Goal: Task Accomplishment & Management: Complete application form

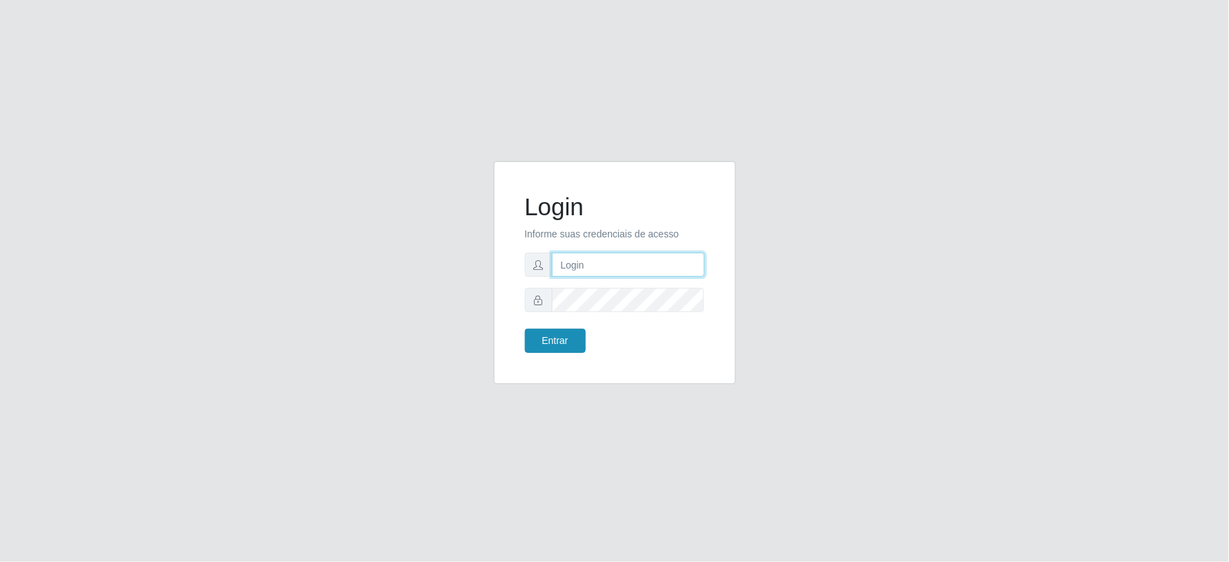
type input "[EMAIL_ADDRESS][DOMAIN_NAME]"
click at [555, 335] on button "Entrar" at bounding box center [555, 341] width 61 height 24
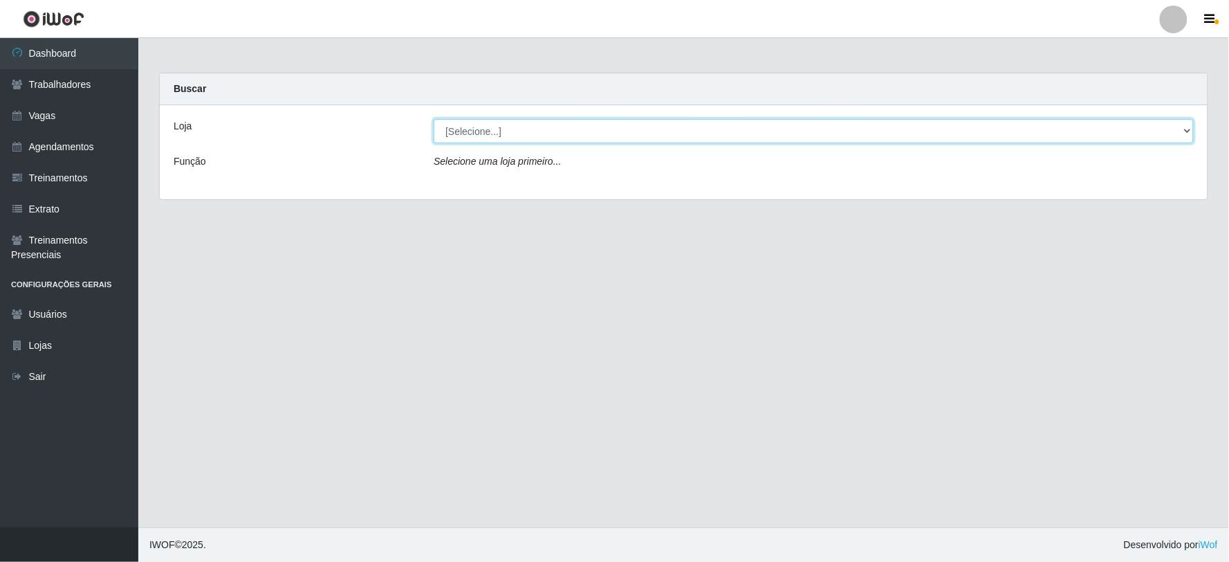
drag, startPoint x: 472, startPoint y: 130, endPoint x: 469, endPoint y: 140, distance: 10.9
click at [472, 130] on select "[Selecione...] SuperFácil Atacado - Vale do Sol" at bounding box center [814, 131] width 760 height 24
select select "502"
click at [434, 119] on select "[Selecione...] SuperFácil Atacado - Vale do Sol" at bounding box center [814, 131] width 760 height 24
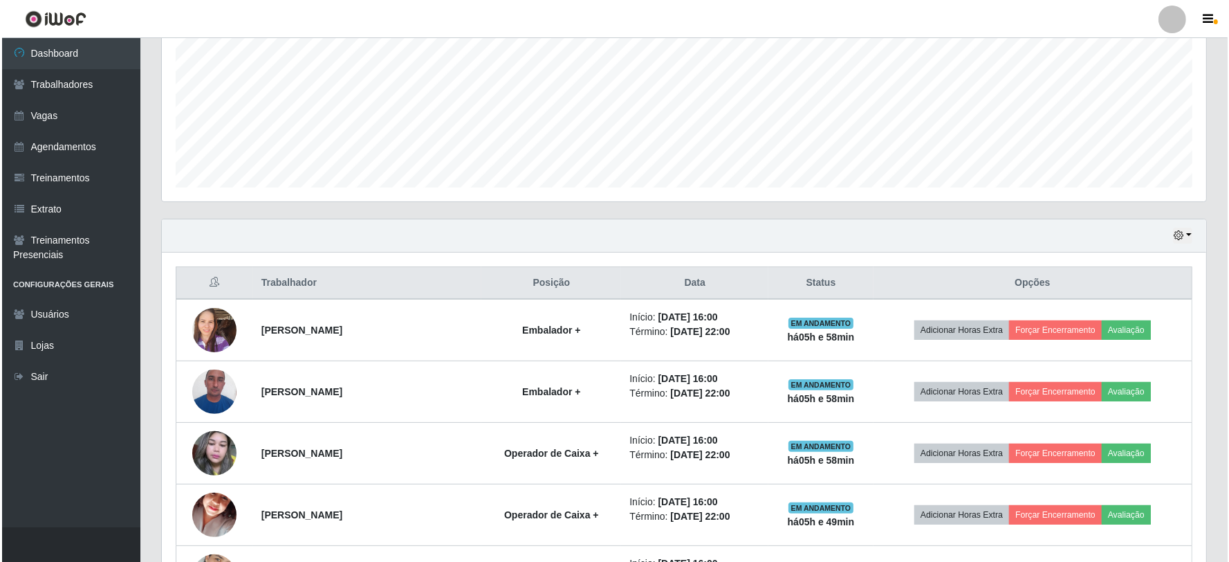
scroll to position [418, 0]
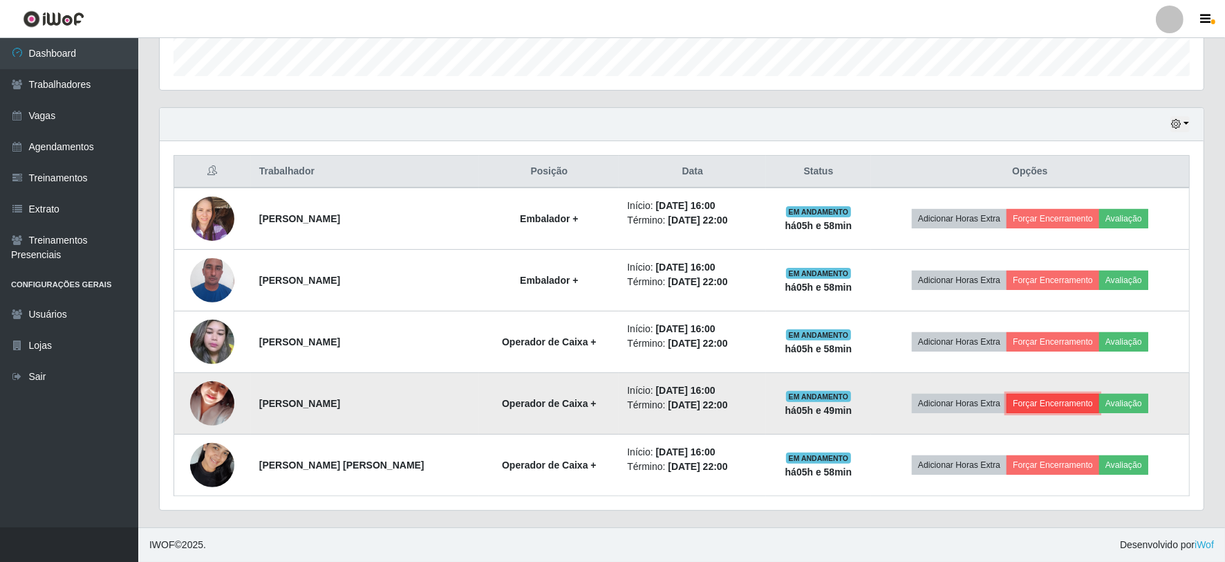
click at [1035, 403] on button "Forçar Encerramento" at bounding box center [1053, 403] width 93 height 19
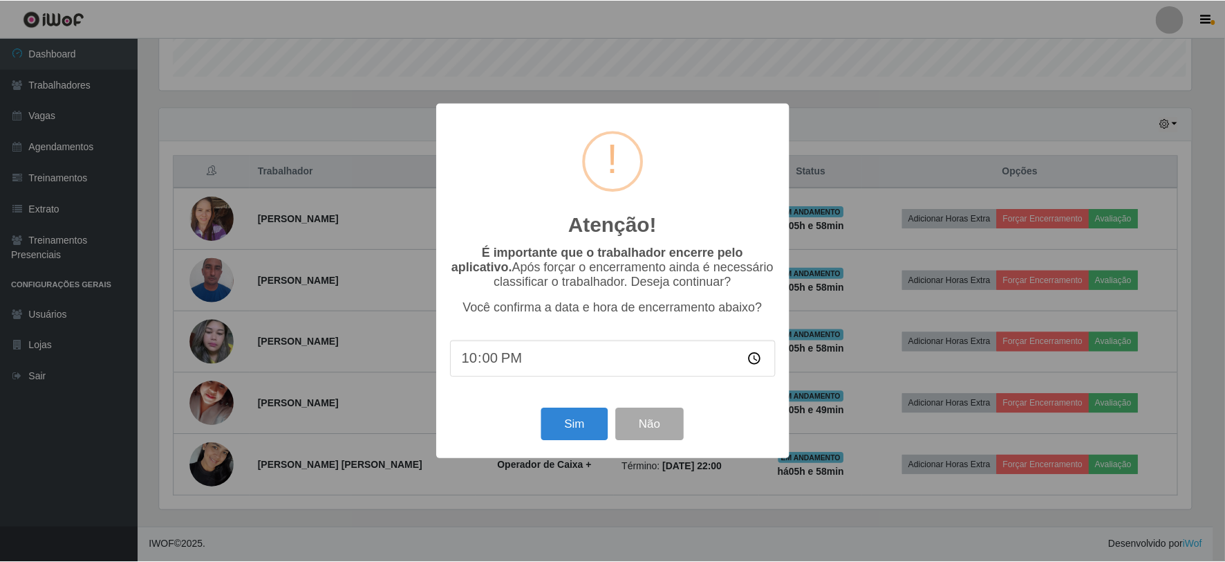
scroll to position [286, 1035]
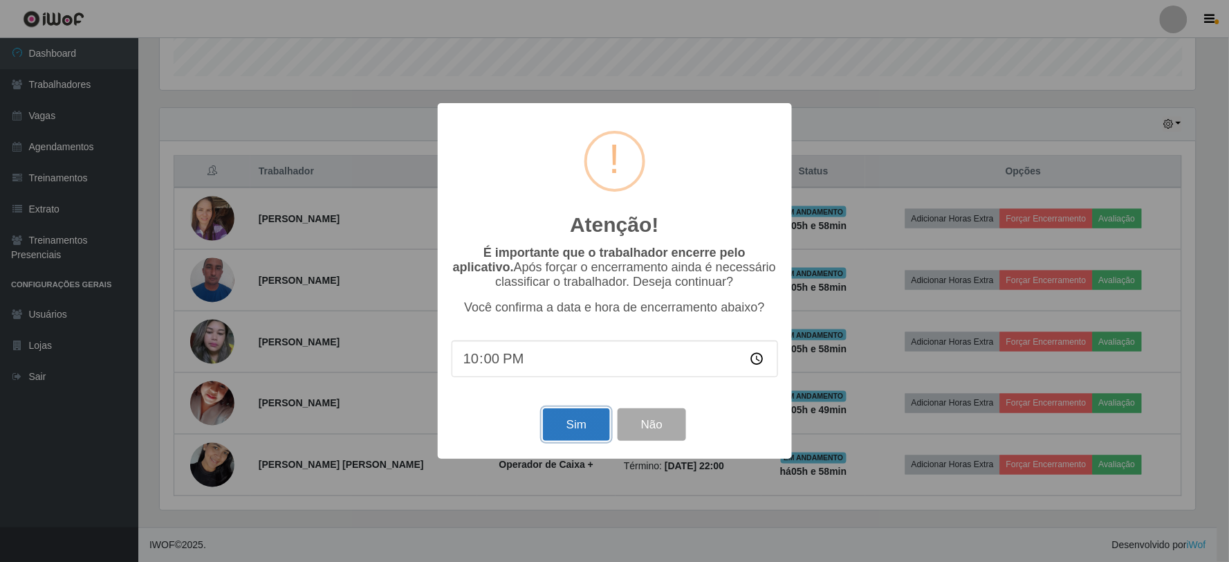
click at [571, 441] on button "Sim" at bounding box center [576, 424] width 67 height 33
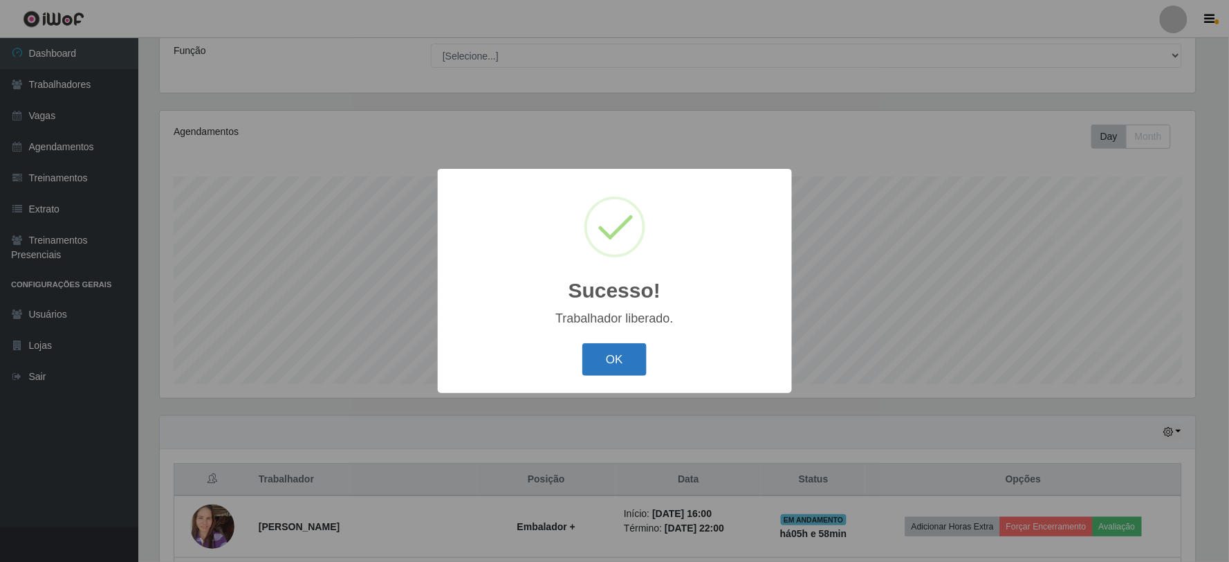
click at [606, 362] on button "OK" at bounding box center [614, 359] width 64 height 33
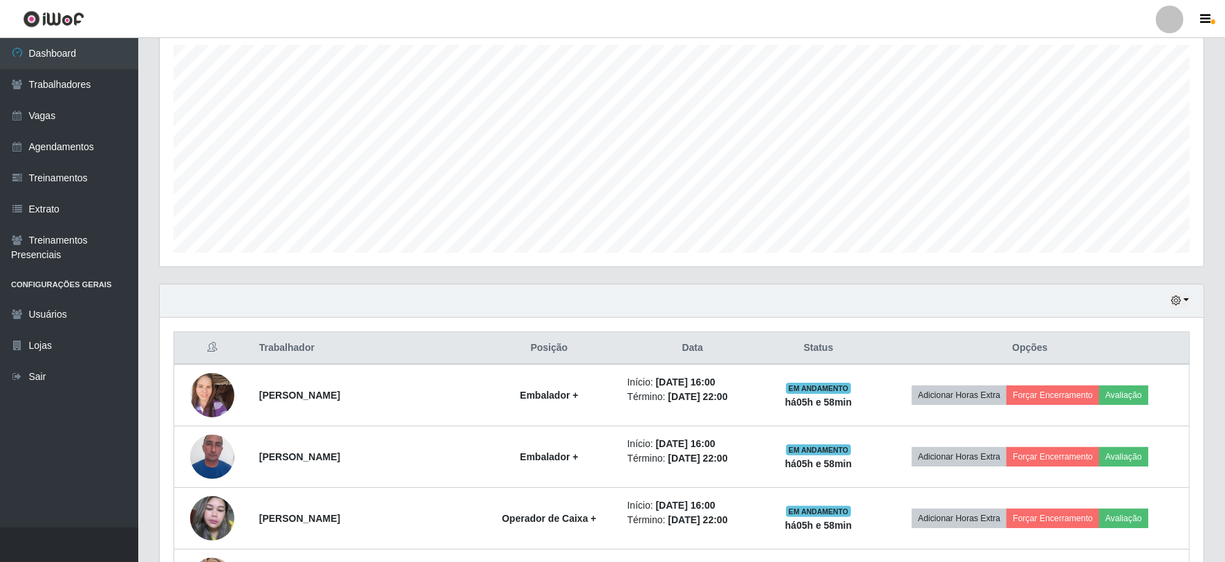
scroll to position [357, 0]
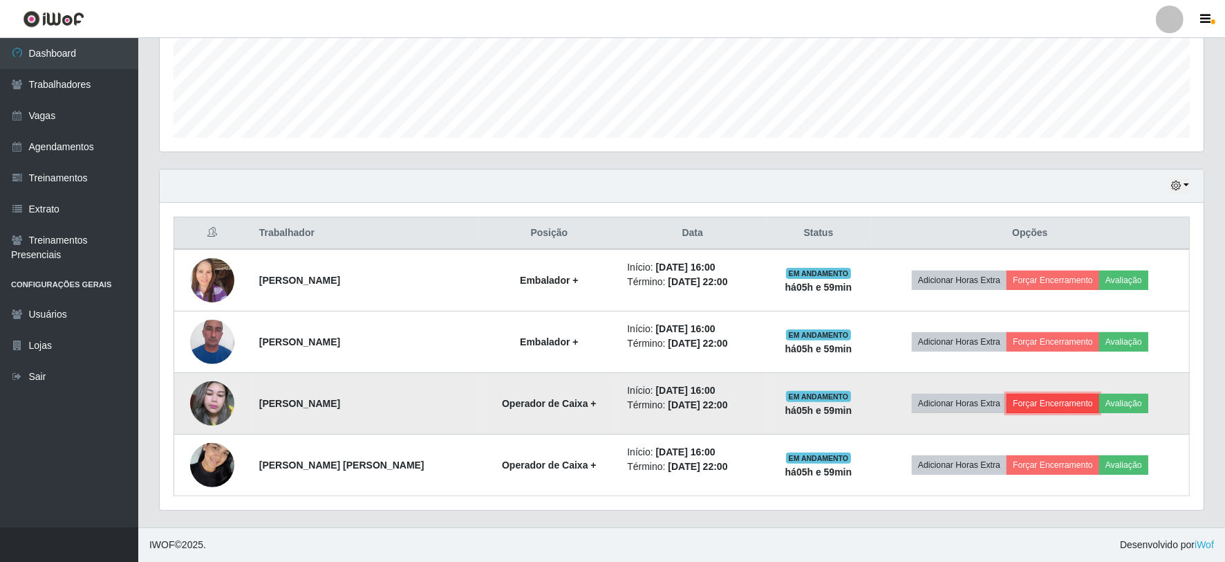
click at [1060, 405] on button "Forçar Encerramento" at bounding box center [1053, 403] width 93 height 19
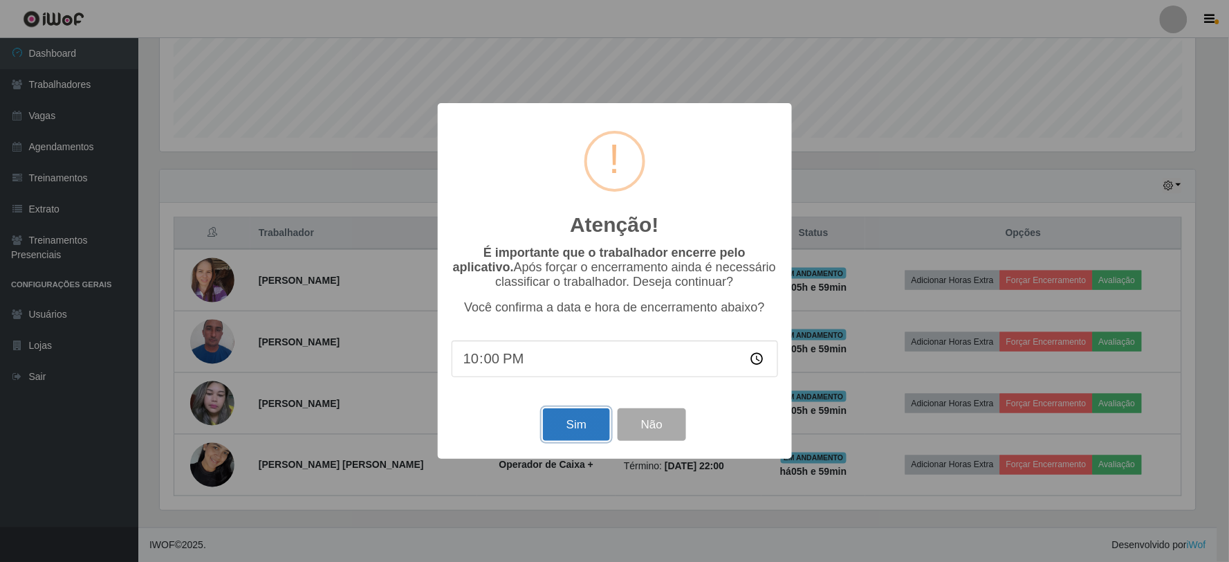
click at [590, 420] on button "Sim" at bounding box center [576, 424] width 67 height 33
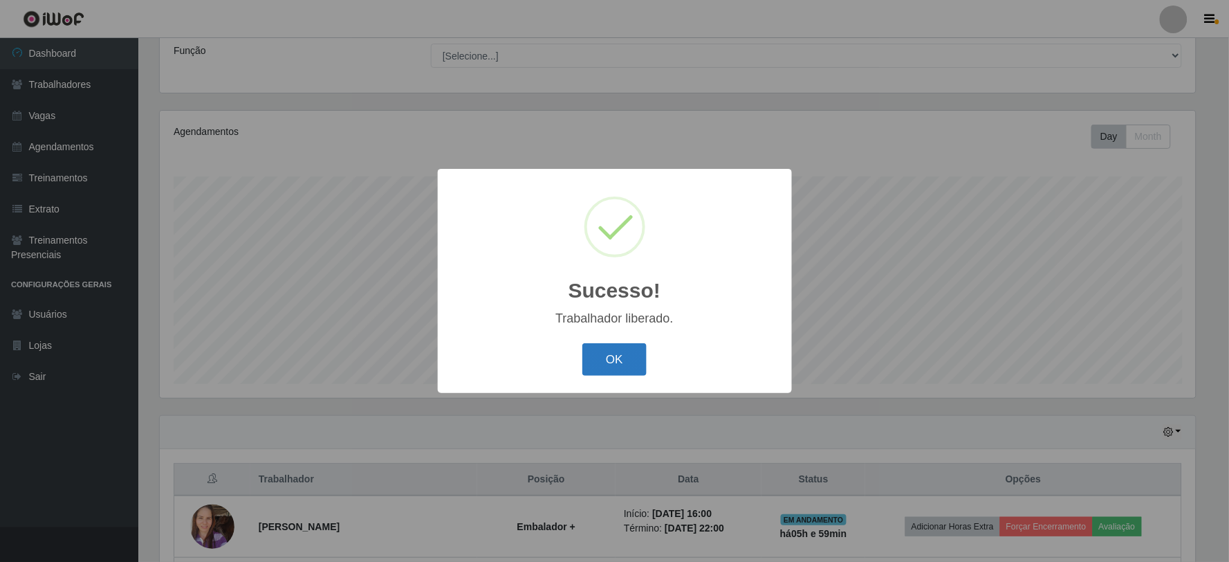
click at [600, 367] on button "OK" at bounding box center [614, 359] width 64 height 33
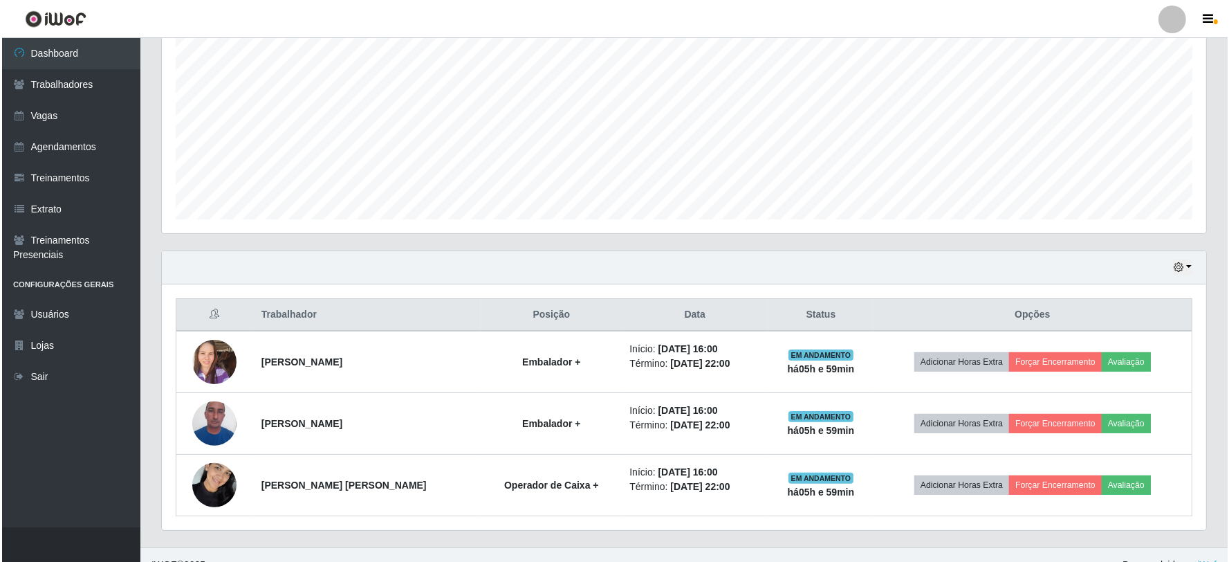
scroll to position [295, 0]
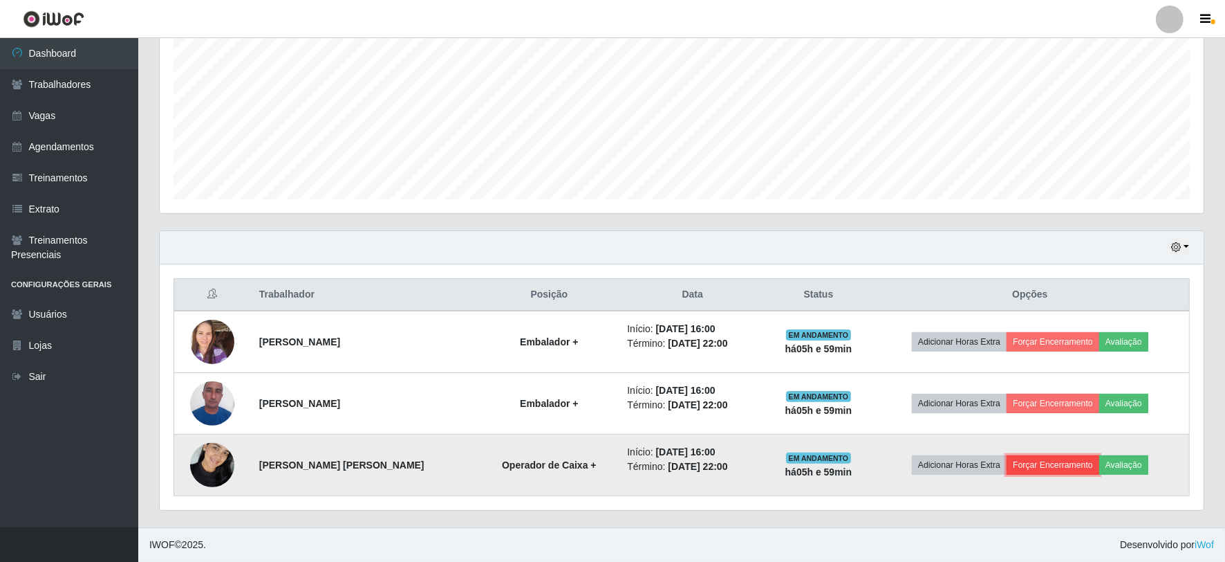
click at [1043, 467] on button "Forçar Encerramento" at bounding box center [1053, 464] width 93 height 19
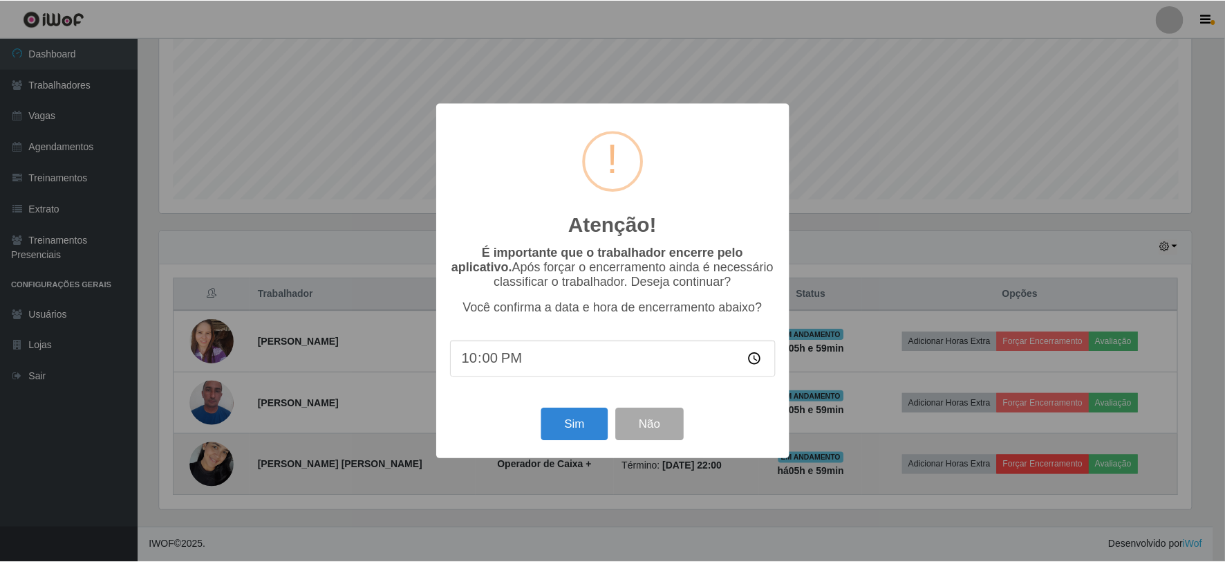
scroll to position [286, 1035]
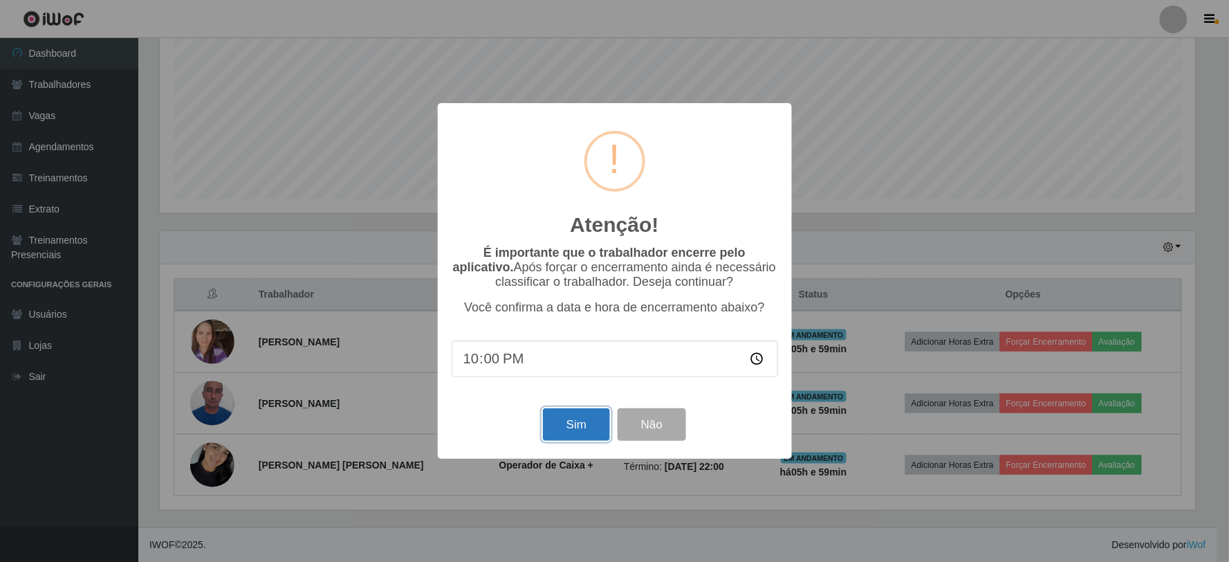
click at [555, 426] on button "Sim" at bounding box center [576, 424] width 67 height 33
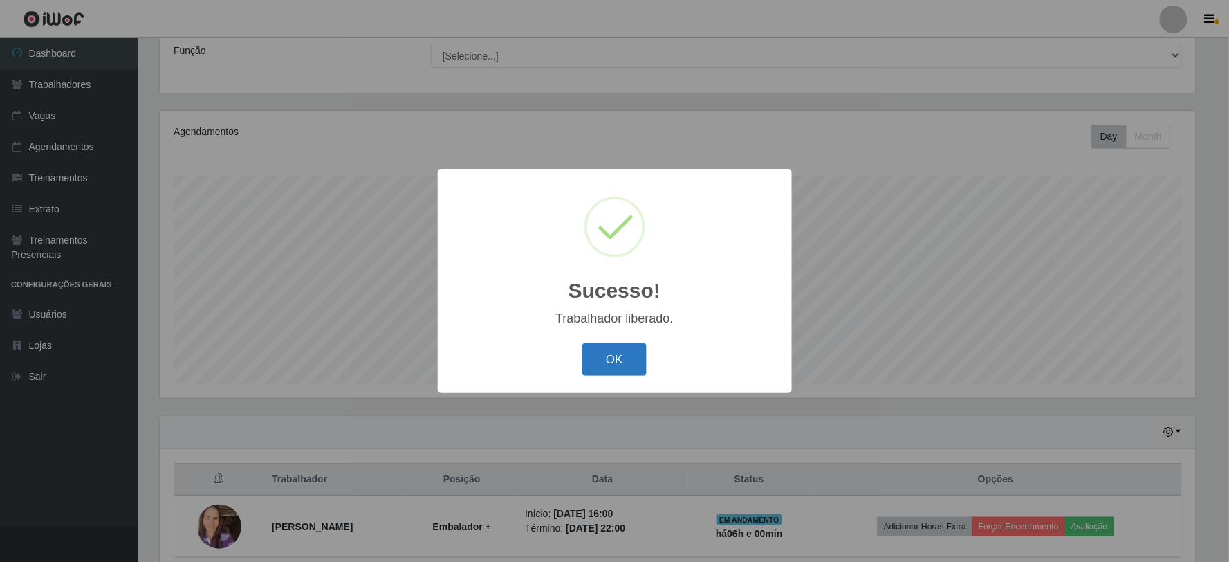
click at [604, 362] on button "OK" at bounding box center [614, 359] width 64 height 33
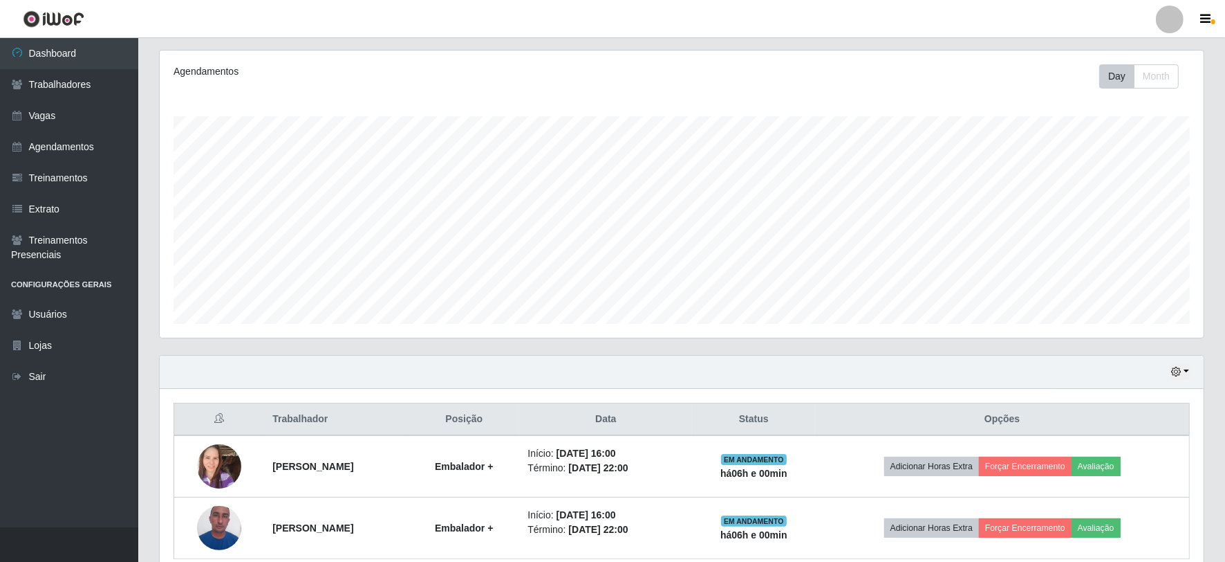
scroll to position [234, 0]
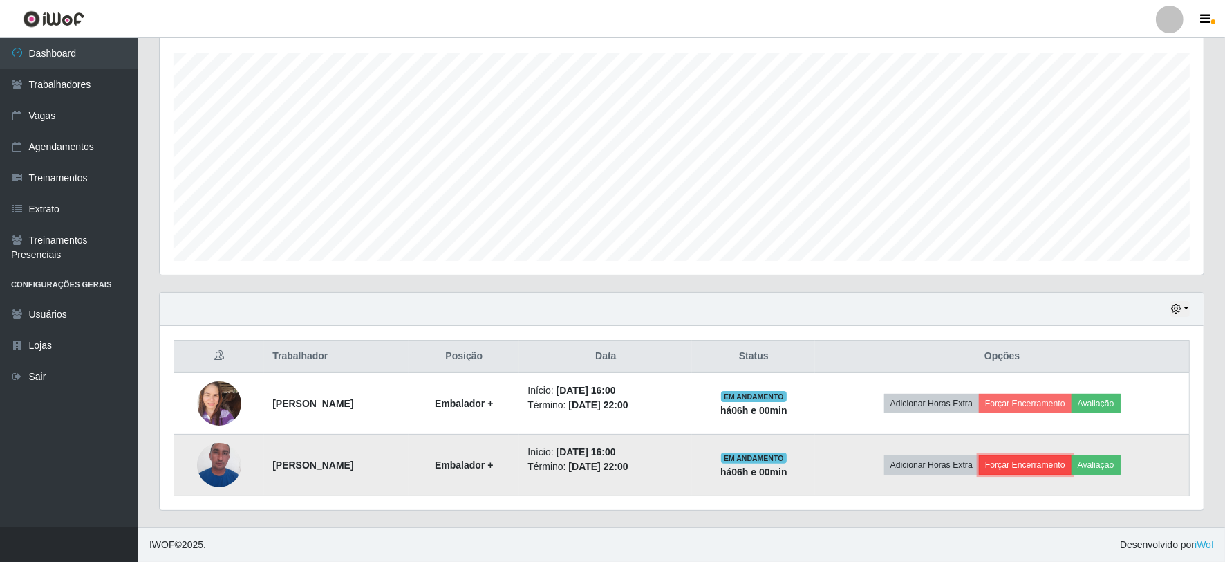
click at [1062, 468] on button "Forçar Encerramento" at bounding box center [1025, 464] width 93 height 19
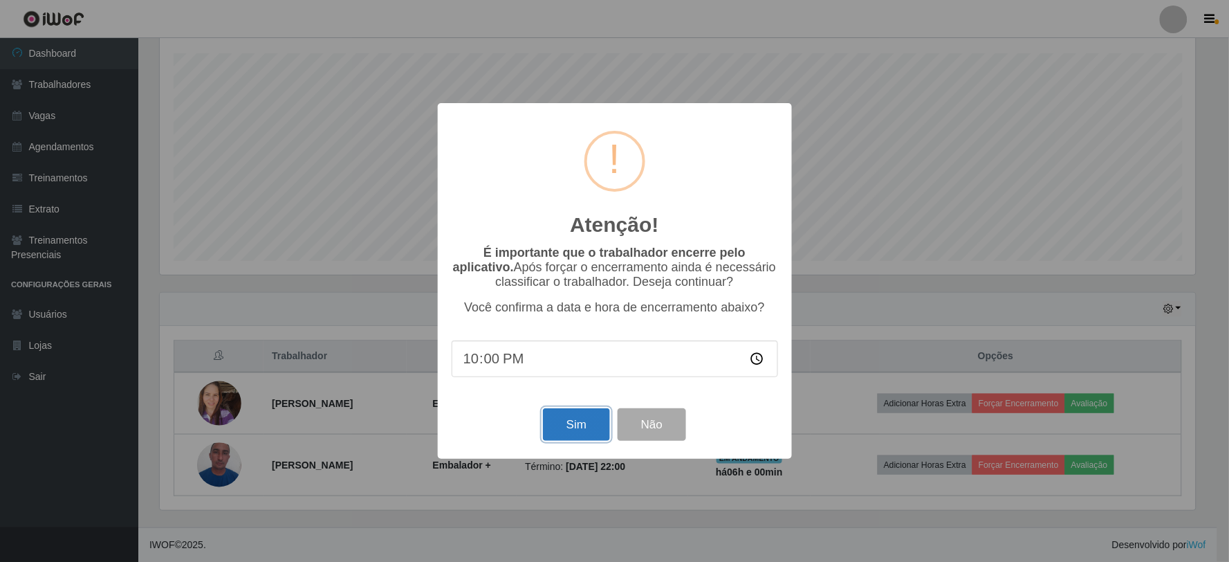
click at [580, 432] on button "Sim" at bounding box center [576, 424] width 67 height 33
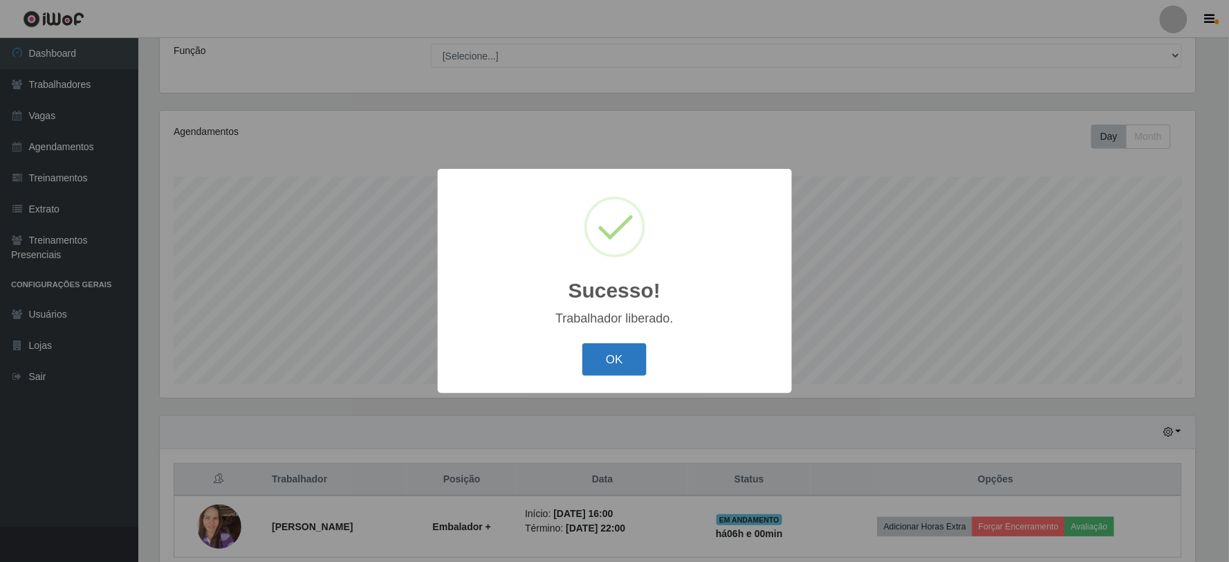
click at [612, 364] on button "OK" at bounding box center [614, 359] width 64 height 33
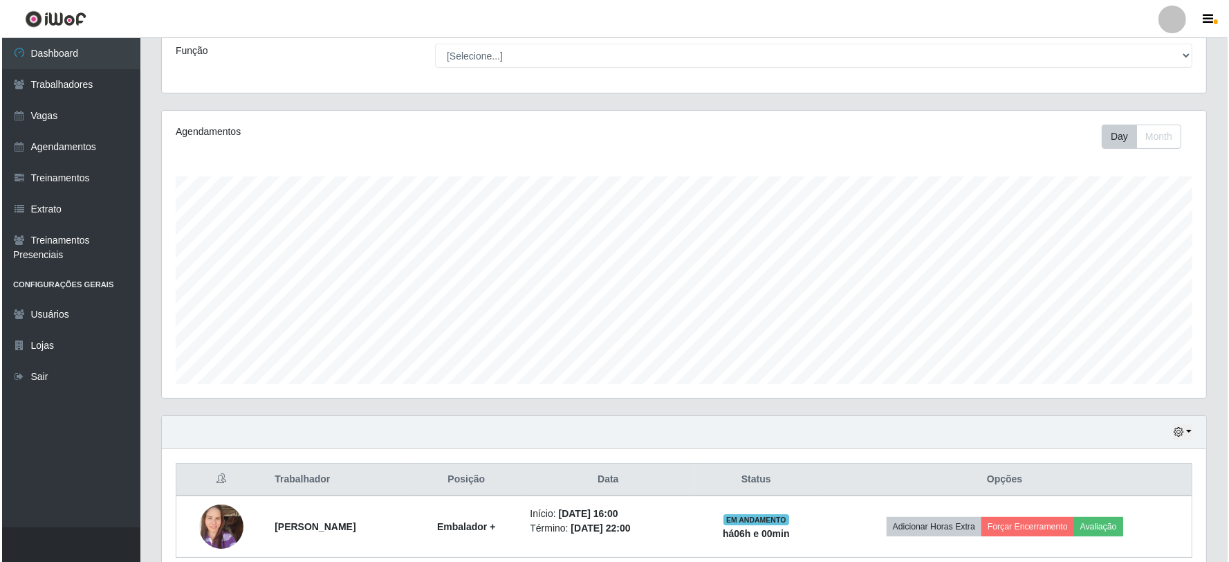
scroll to position [0, 0]
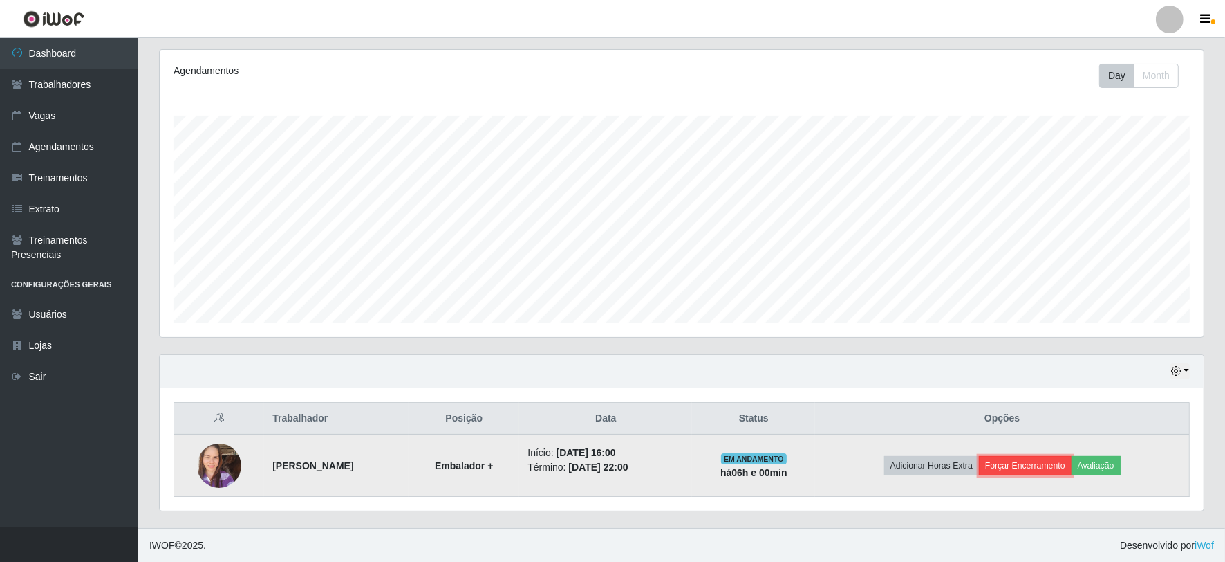
click at [1068, 467] on button "Forçar Encerramento" at bounding box center [1025, 465] width 93 height 19
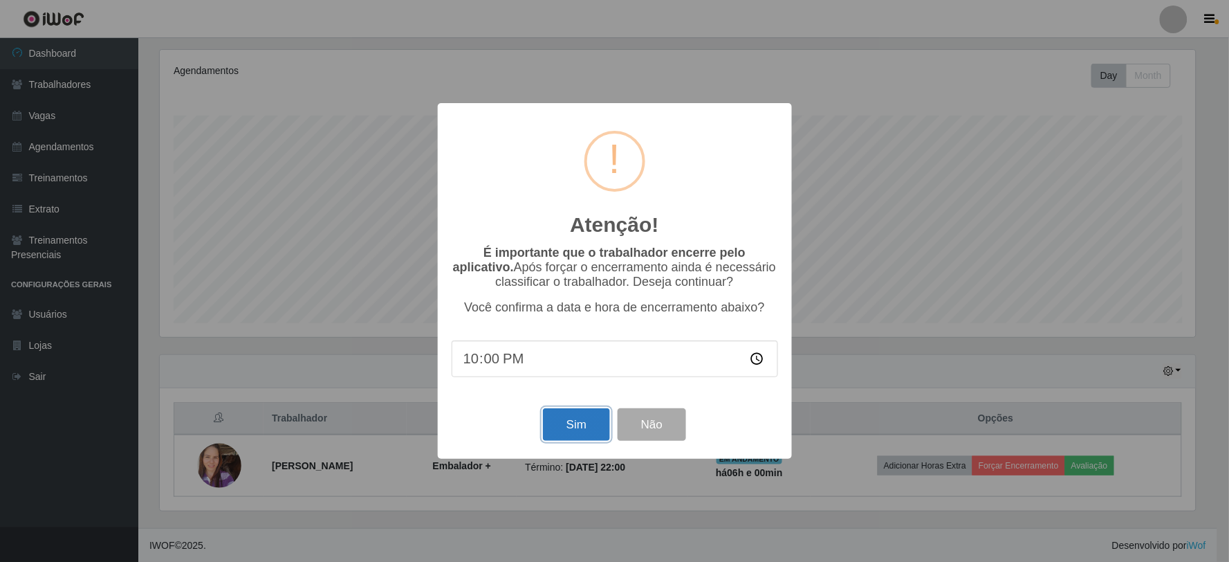
click at [567, 417] on button "Sim" at bounding box center [576, 424] width 67 height 33
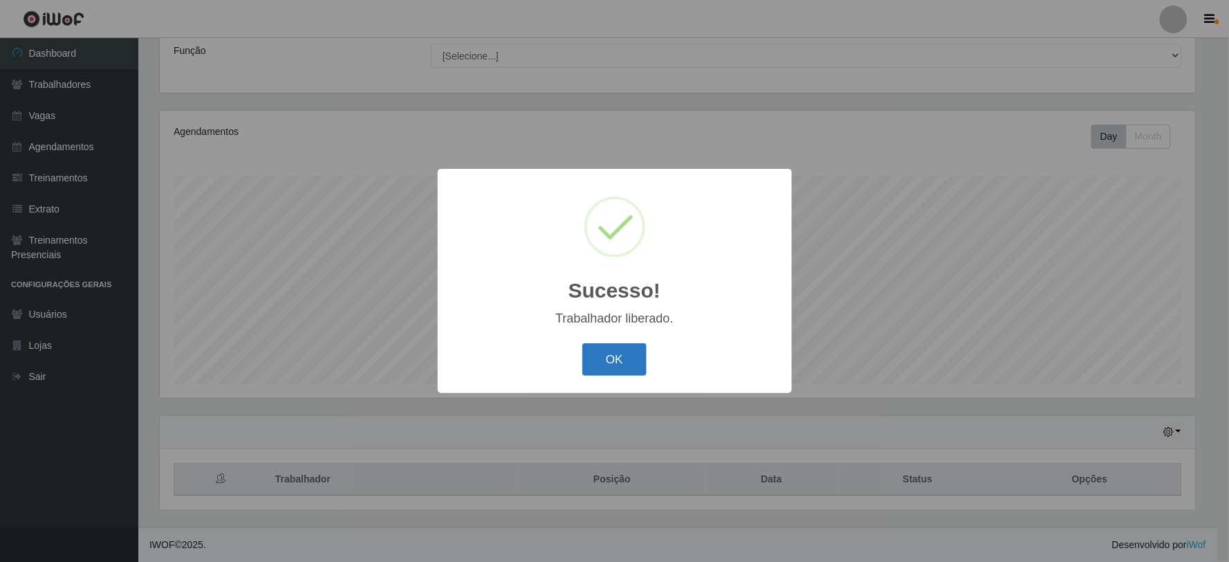
click at [628, 351] on button "OK" at bounding box center [614, 359] width 64 height 33
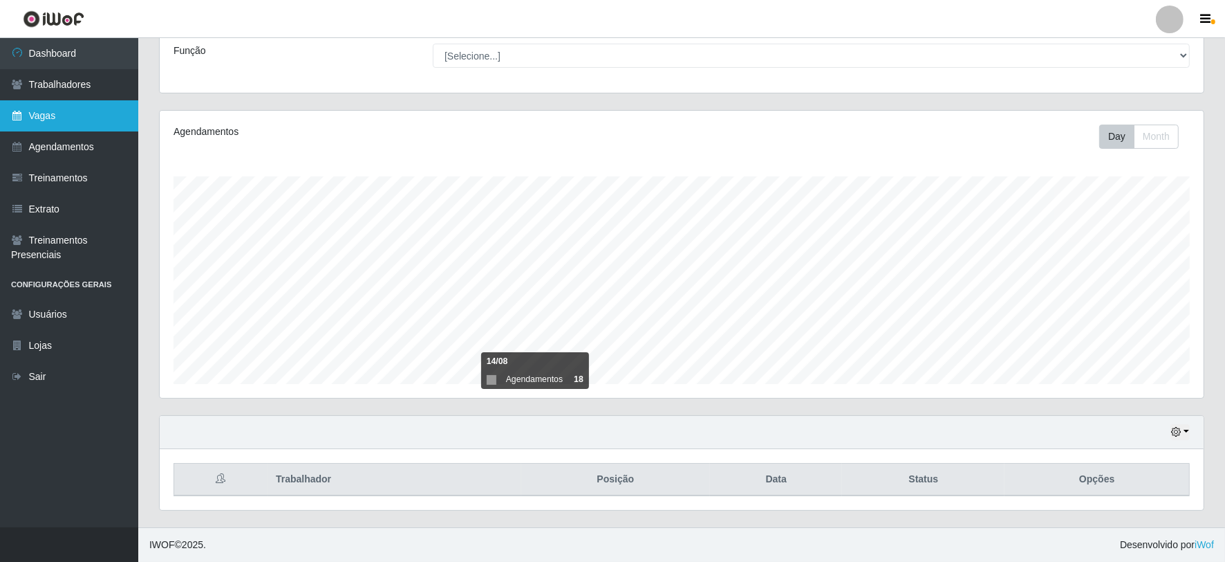
click at [84, 104] on link "Vagas" at bounding box center [69, 115] width 138 height 31
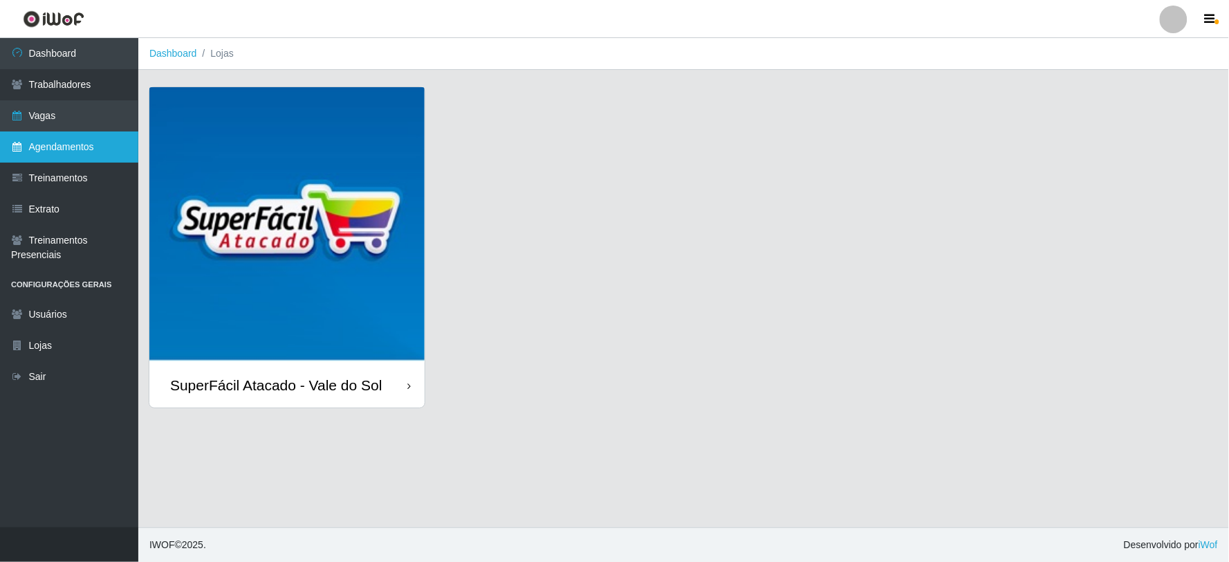
click at [50, 147] on link "Agendamentos" at bounding box center [69, 146] width 138 height 31
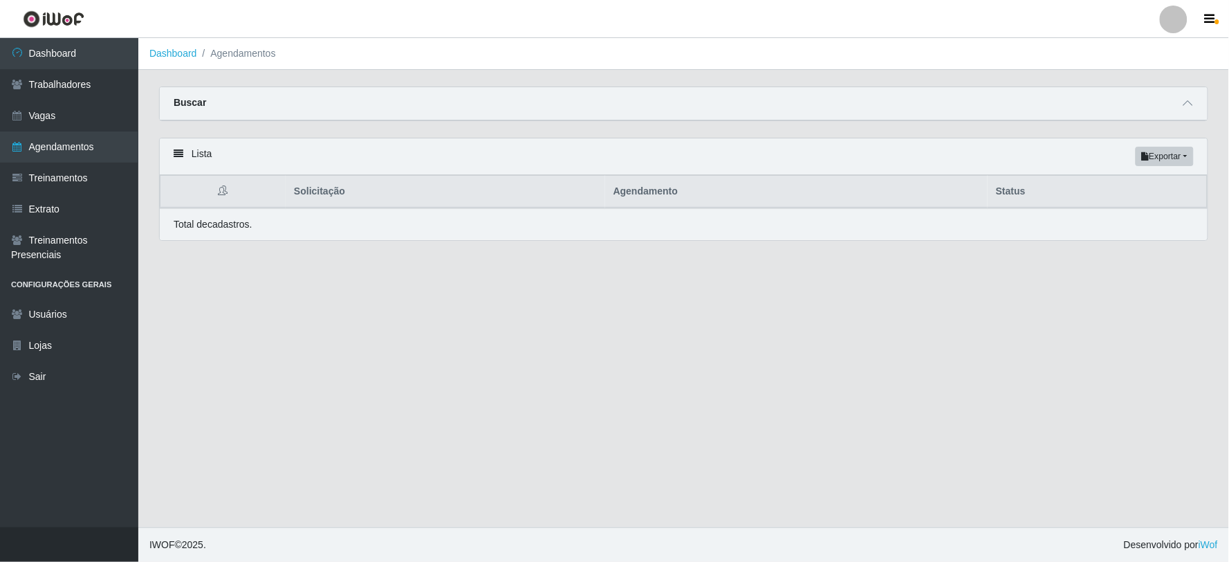
click at [909, 107] on div "Buscar" at bounding box center [684, 103] width 1048 height 33
click at [1184, 104] on icon at bounding box center [1188, 103] width 10 height 10
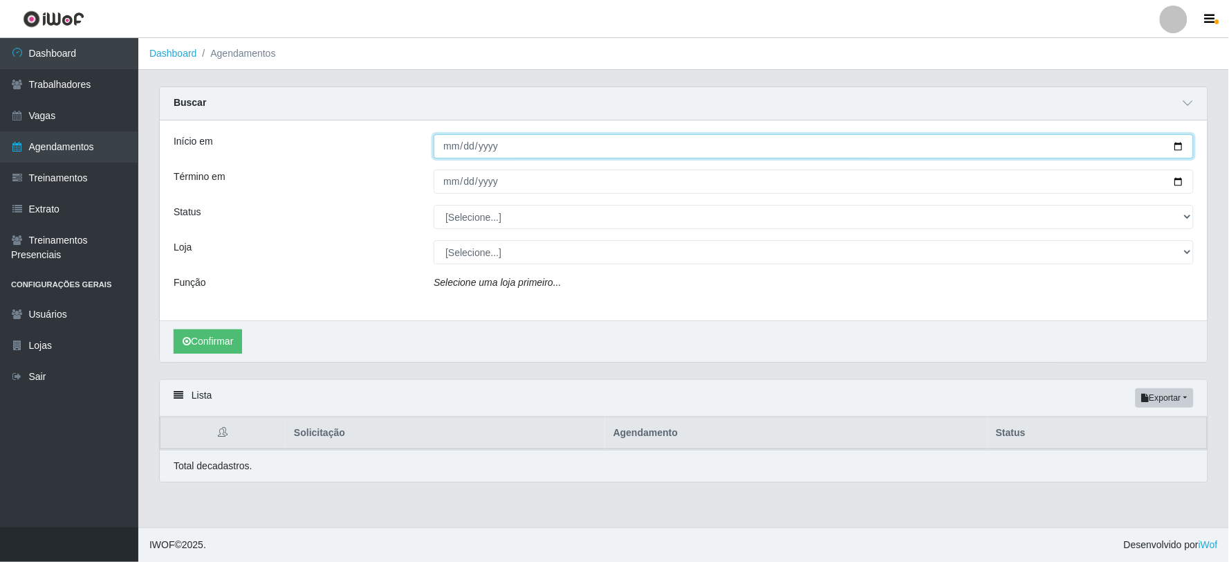
click at [531, 149] on input "Início em" at bounding box center [814, 146] width 760 height 24
type input "[DATE]"
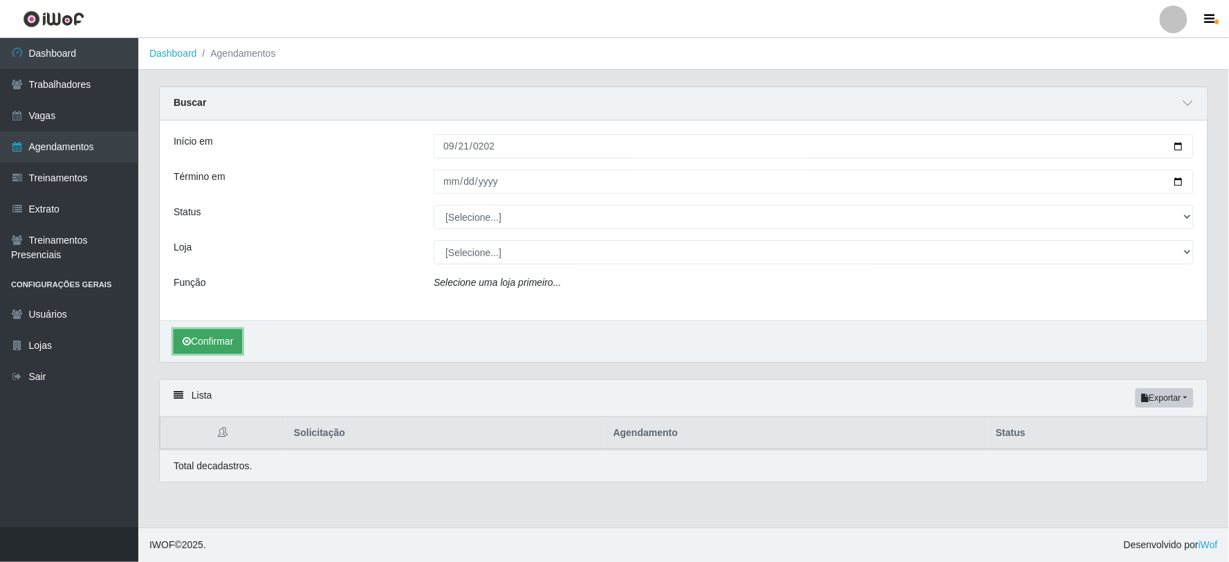
click at [203, 350] on button "Confirmar" at bounding box center [208, 341] width 68 height 24
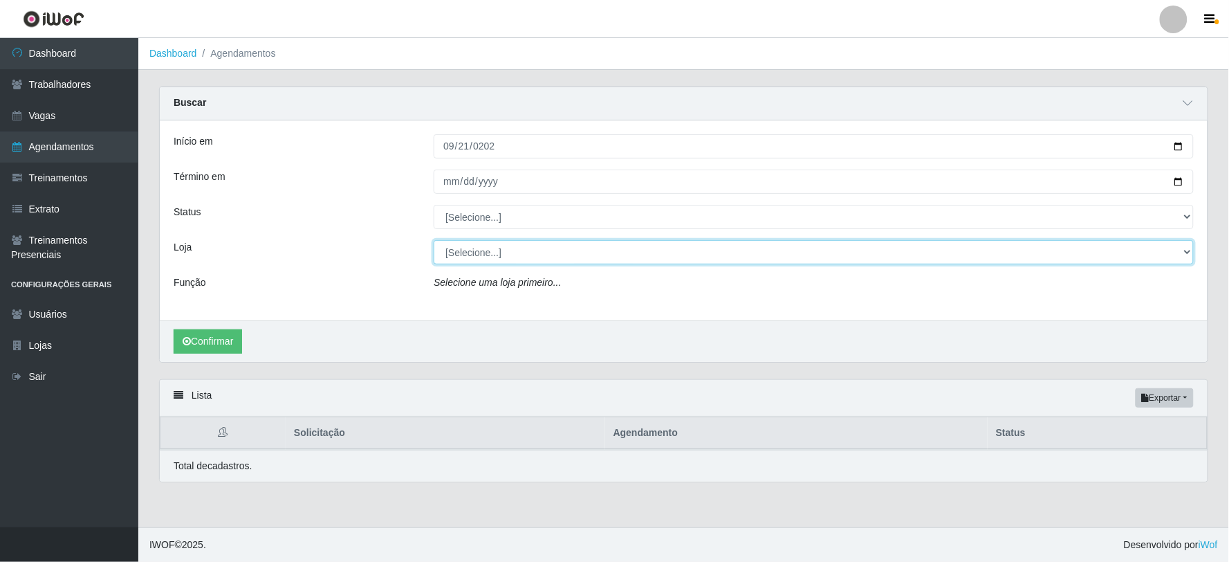
click at [520, 249] on select "[Selecione...] SuperFácil Atacado - Vale do Sol" at bounding box center [814, 252] width 760 height 24
select select "502"
click at [434, 240] on select "[Selecione...] SuperFácil Atacado - Vale do Sol" at bounding box center [814, 252] width 760 height 24
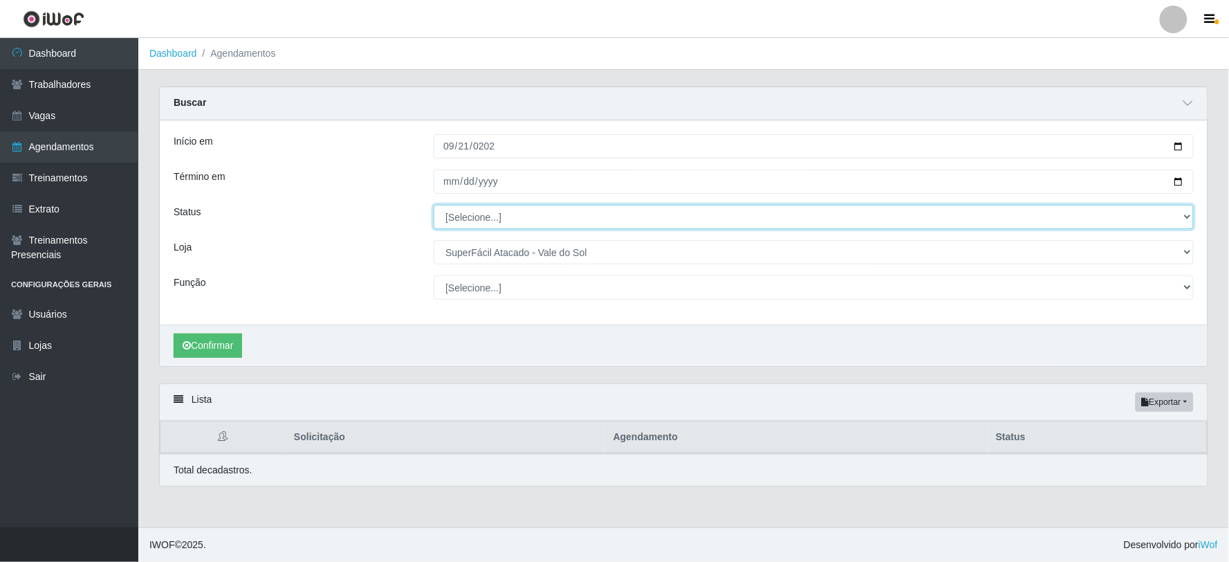
click at [530, 210] on select "[Selecione...] AGENDADO AGUARDANDO LIBERAR EM ANDAMENTO EM REVISÃO FINALIZADO C…" at bounding box center [814, 217] width 760 height 24
select select "AGENDADO"
click at [434, 205] on select "[Selecione...] AGENDADO AGUARDANDO LIBERAR EM ANDAMENTO EM REVISÃO FINALIZADO C…" at bounding box center [814, 217] width 760 height 24
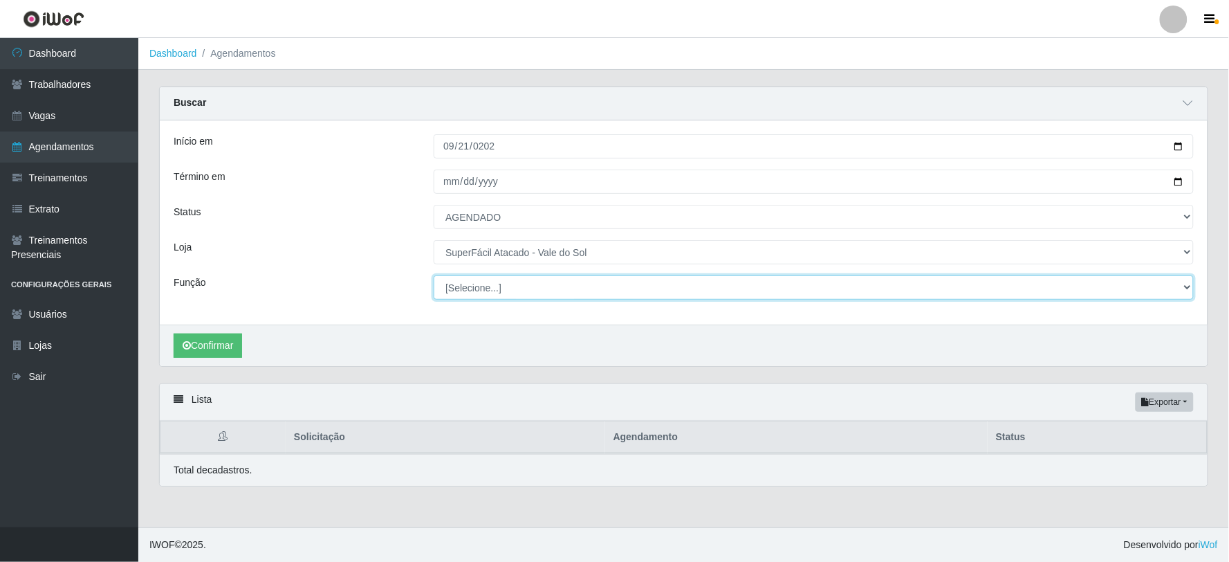
click at [510, 291] on select "[Selecione...] Embalador Embalador + Embalador ++ Operador de Caixa Operador de…" at bounding box center [814, 287] width 760 height 24
click at [490, 282] on select "[Selecione...] Embalador Embalador + Embalador ++ Operador de Caixa Operador de…" at bounding box center [814, 287] width 760 height 24
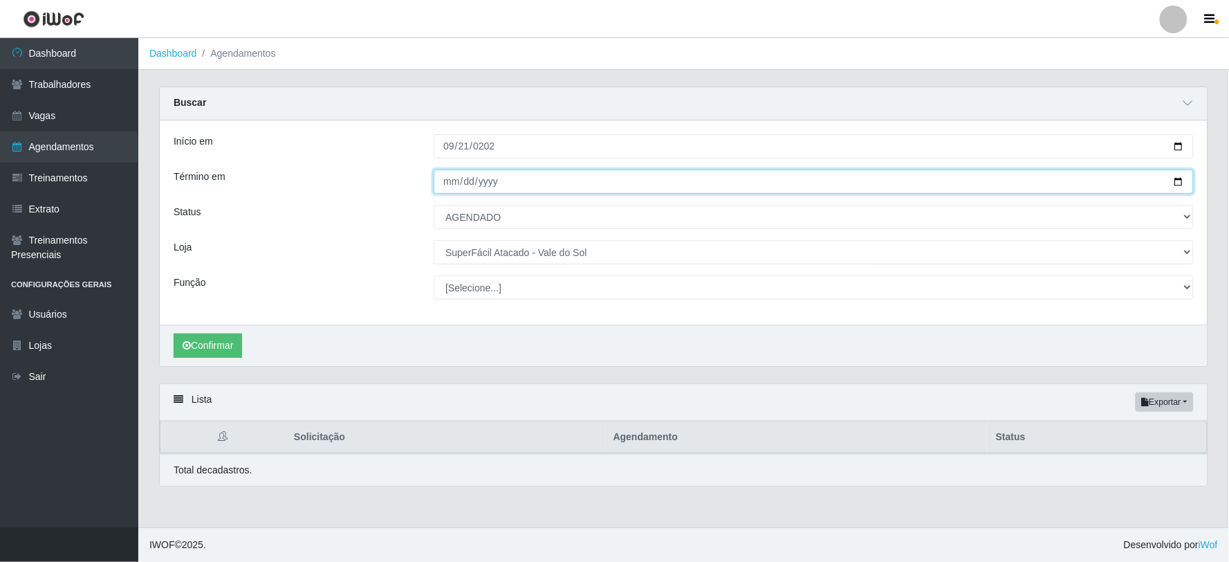
click at [545, 175] on input "Término em" at bounding box center [814, 181] width 760 height 24
type input "[DATE]"
click at [174, 333] on button "Confirmar" at bounding box center [208, 345] width 68 height 24
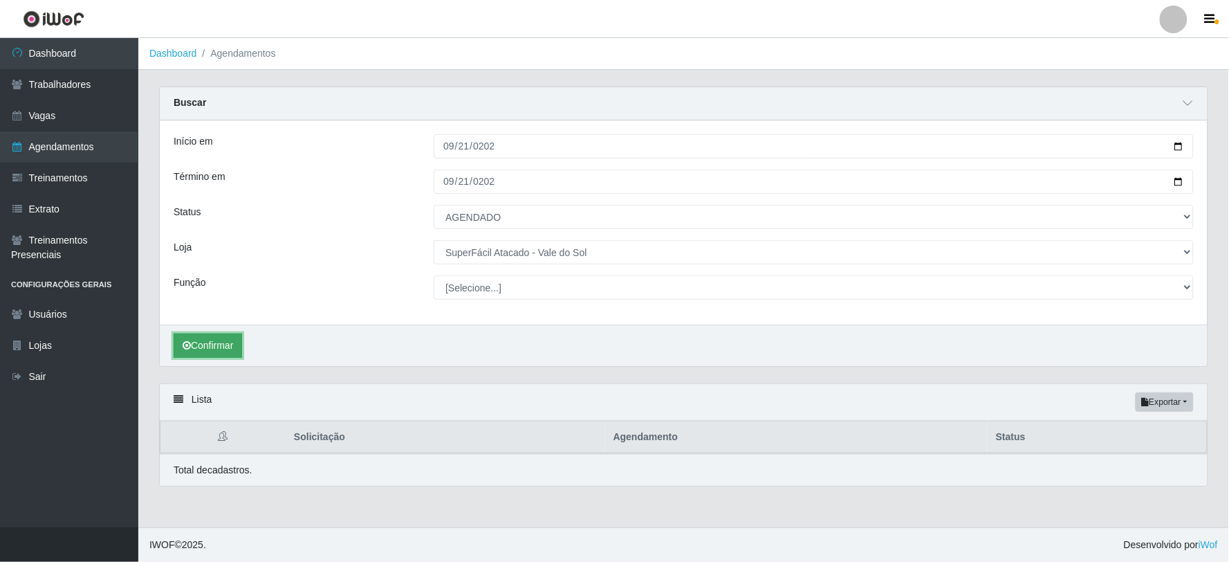
click at [216, 343] on button "Confirmar" at bounding box center [208, 345] width 68 height 24
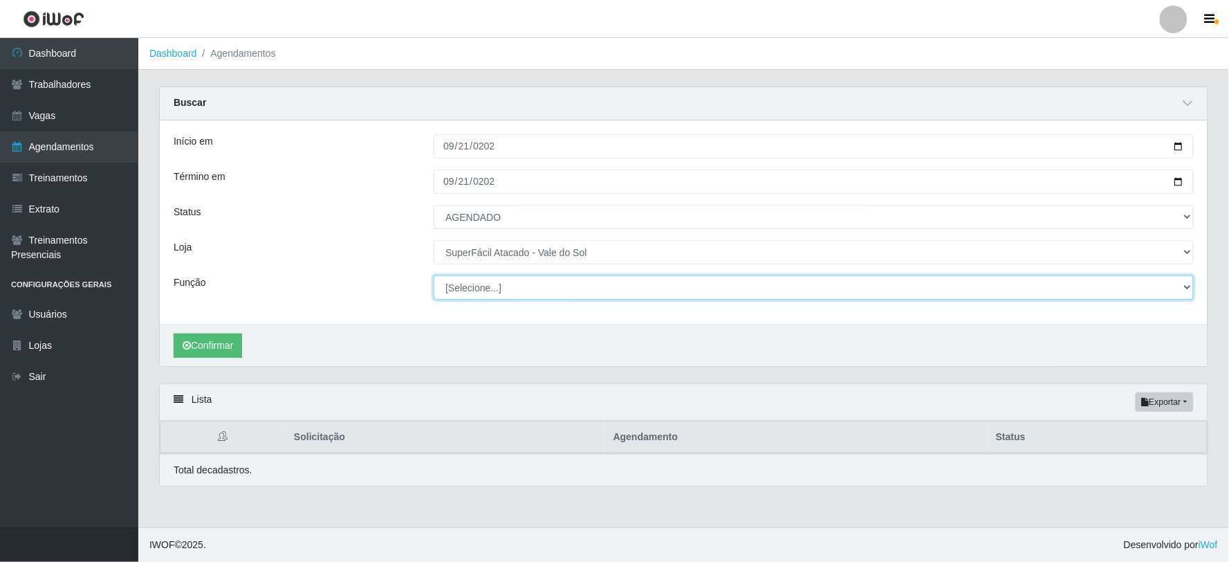
click at [493, 286] on select "[Selecione...] Embalador Embalador + Embalador ++ Operador de Caixa Operador de…" at bounding box center [814, 287] width 760 height 24
select select "22"
click at [434, 275] on select "[Selecione...] Embalador Embalador + Embalador ++ Operador de Caixa Operador de…" at bounding box center [814, 287] width 760 height 24
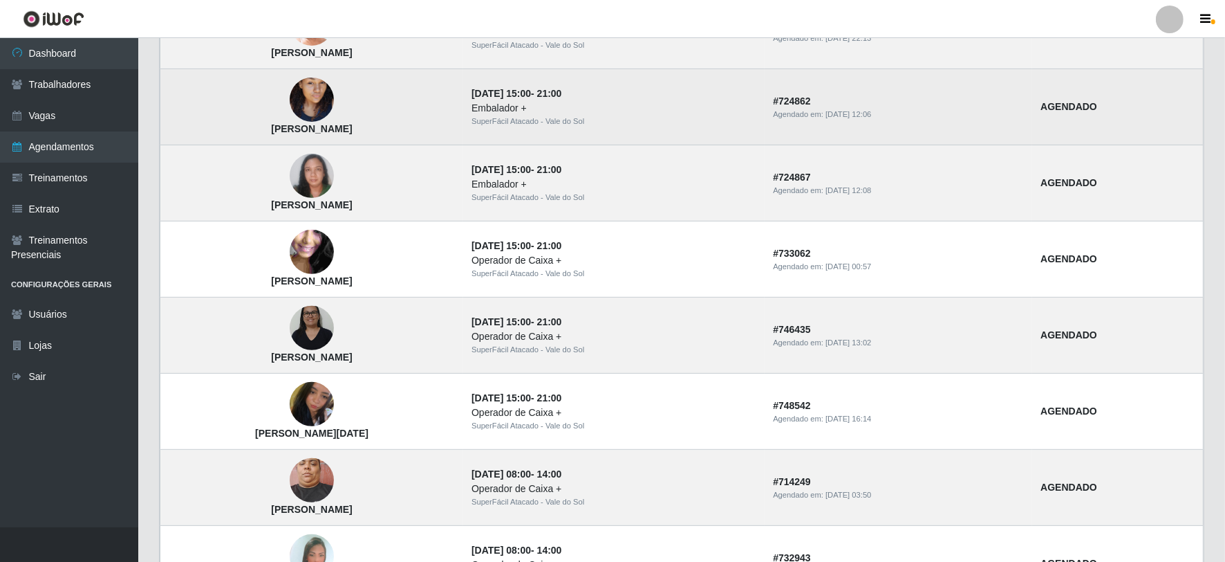
click at [334, 107] on img at bounding box center [312, 100] width 44 height 79
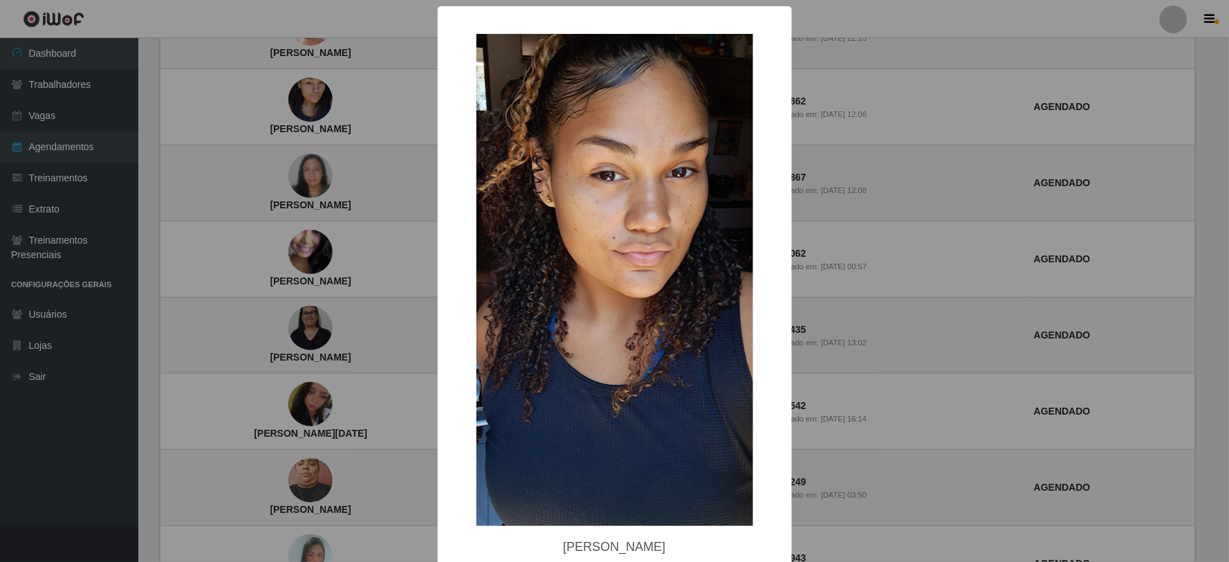
click at [278, 160] on div "× [PERSON_NAME] OK Cancel" at bounding box center [614, 281] width 1229 height 562
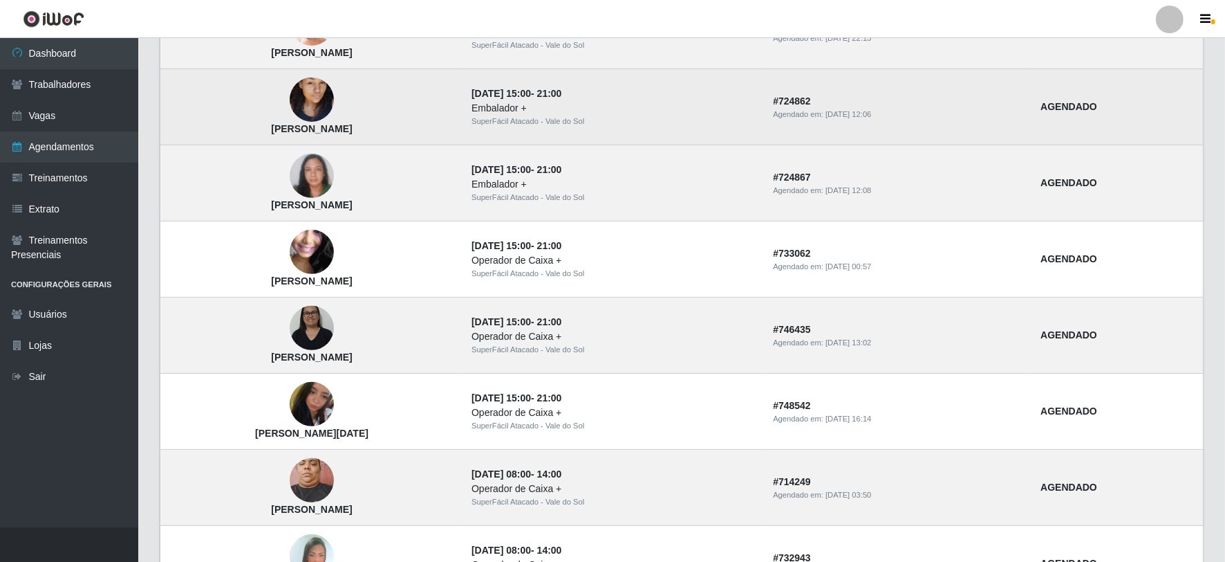
click at [319, 92] on img at bounding box center [312, 100] width 44 height 79
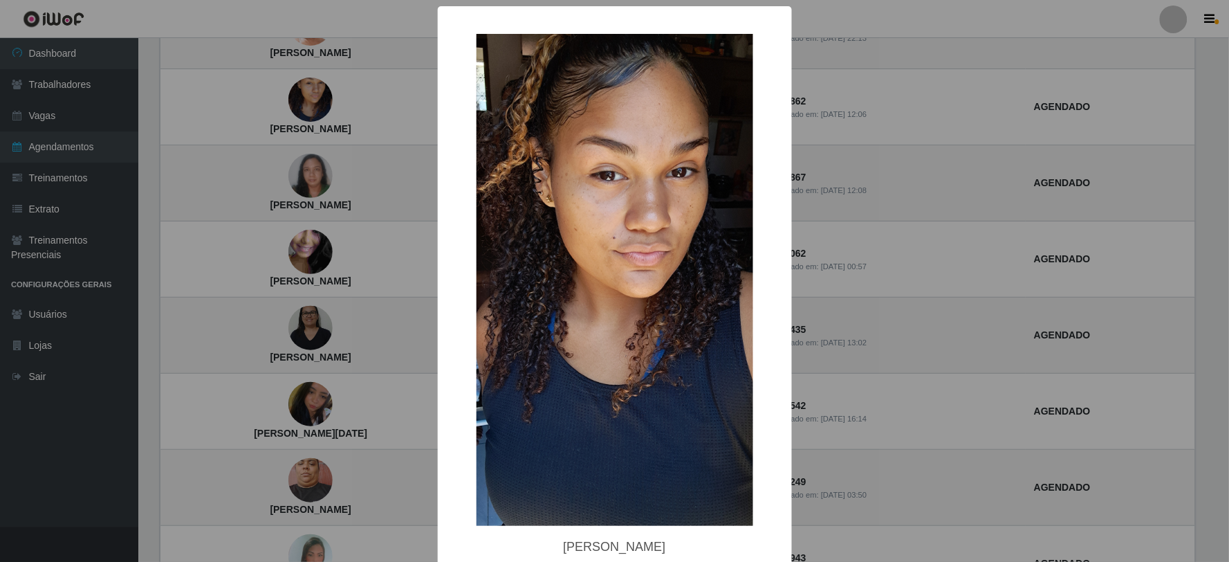
click at [304, 135] on div "× [PERSON_NAME] OK Cancel" at bounding box center [614, 281] width 1229 height 562
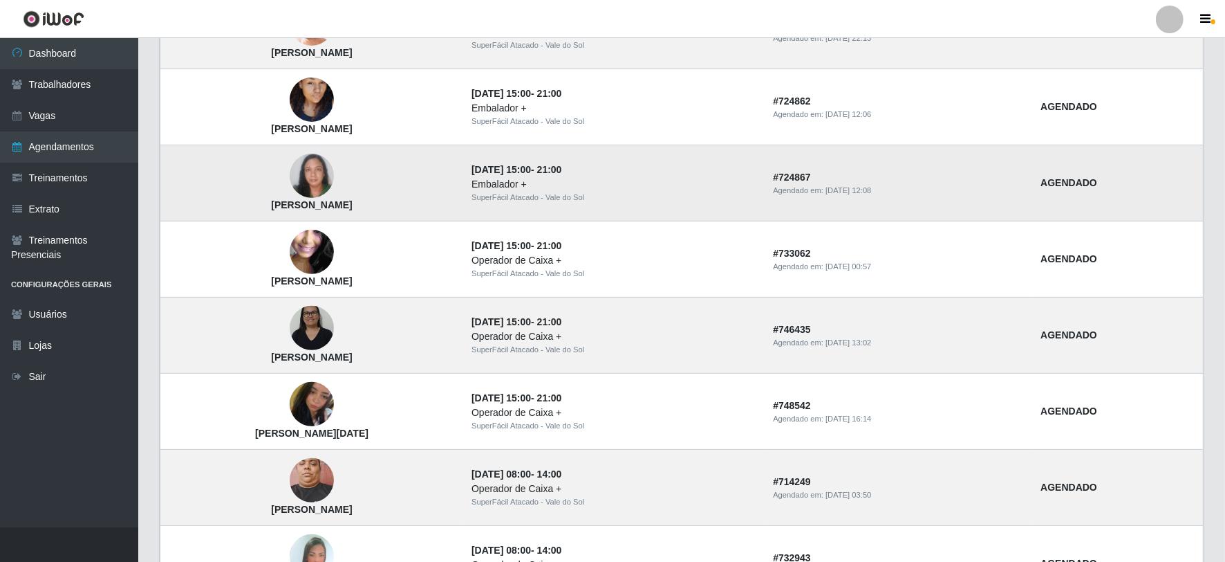
click at [334, 189] on img at bounding box center [312, 176] width 44 height 44
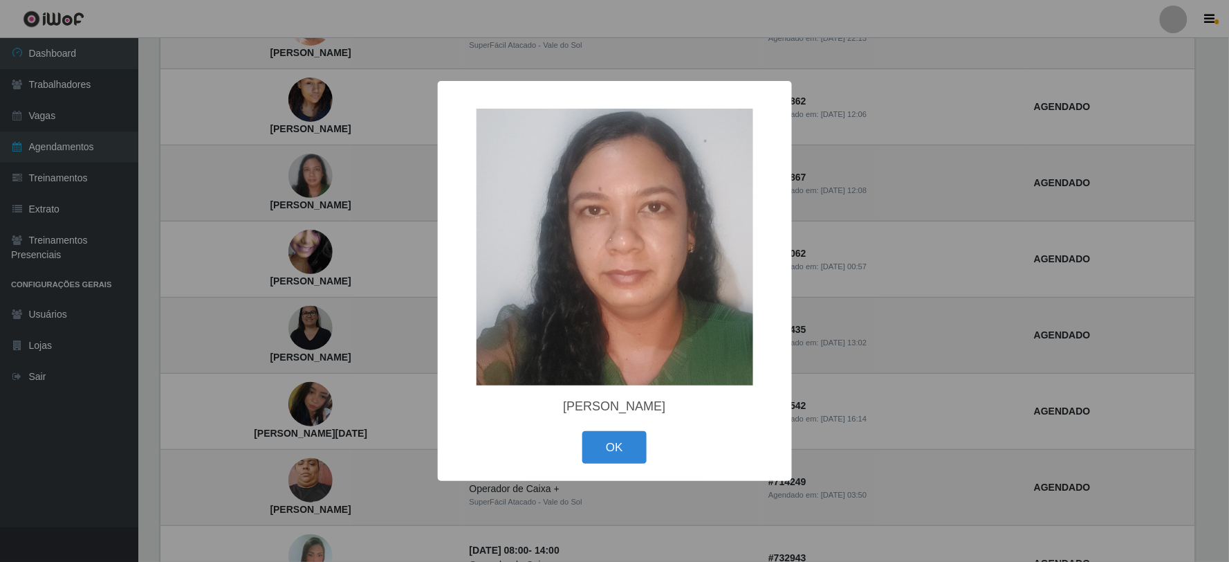
click at [233, 194] on div "× [PERSON_NAME] OK Cancel" at bounding box center [614, 281] width 1229 height 562
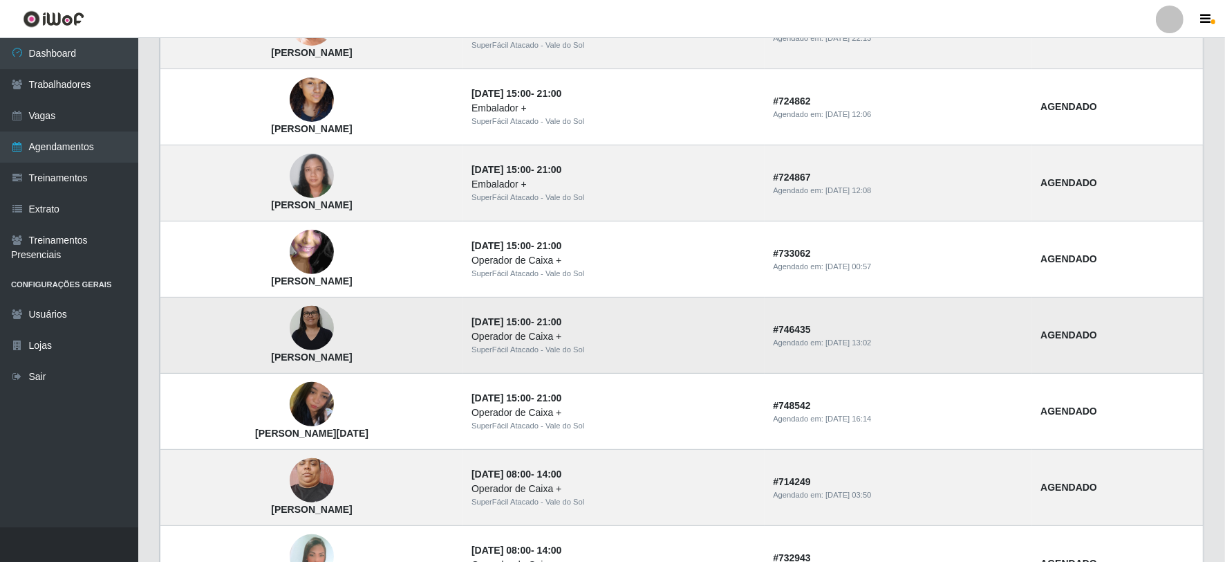
scroll to position [768, 0]
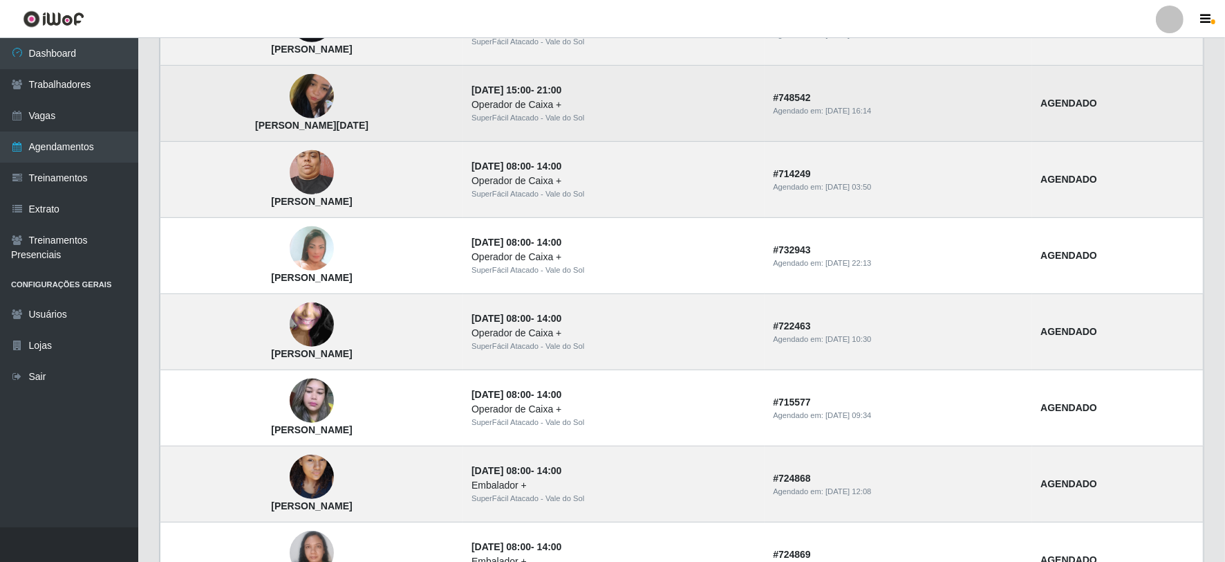
click at [334, 114] on img at bounding box center [312, 97] width 44 height 58
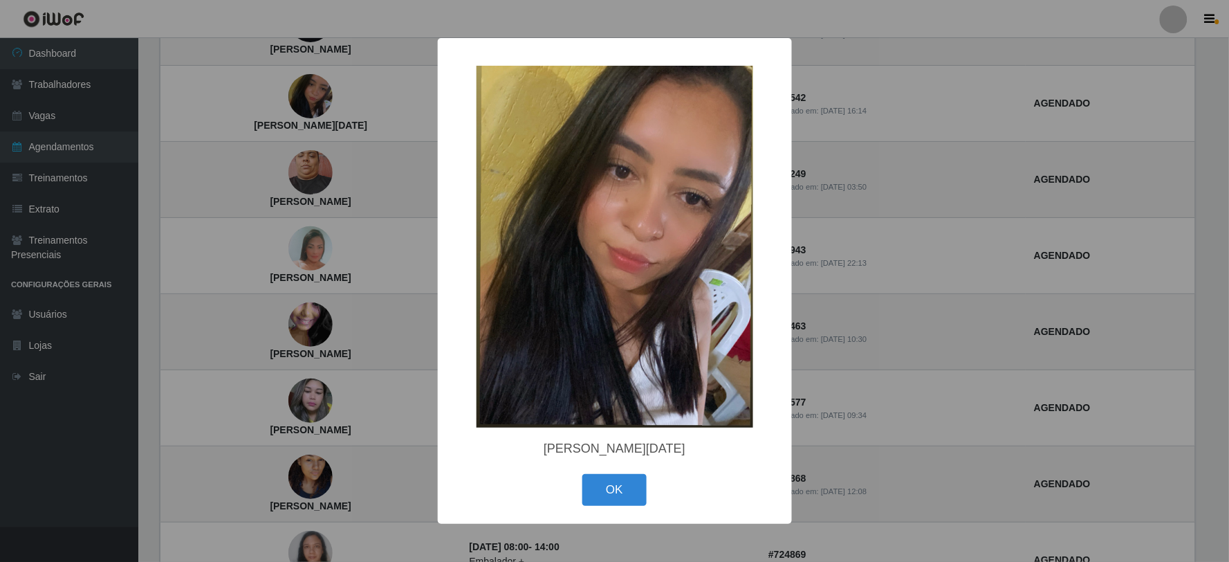
click at [267, 161] on div "× [PERSON_NAME][DATE] OK Cancel" at bounding box center [614, 281] width 1229 height 562
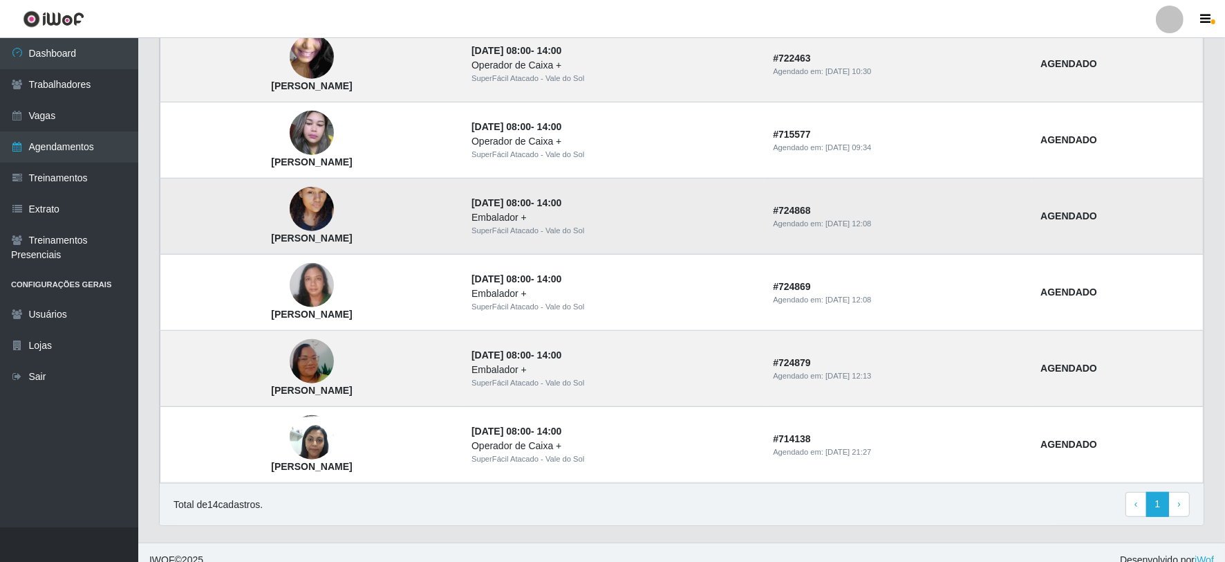
scroll to position [1053, 0]
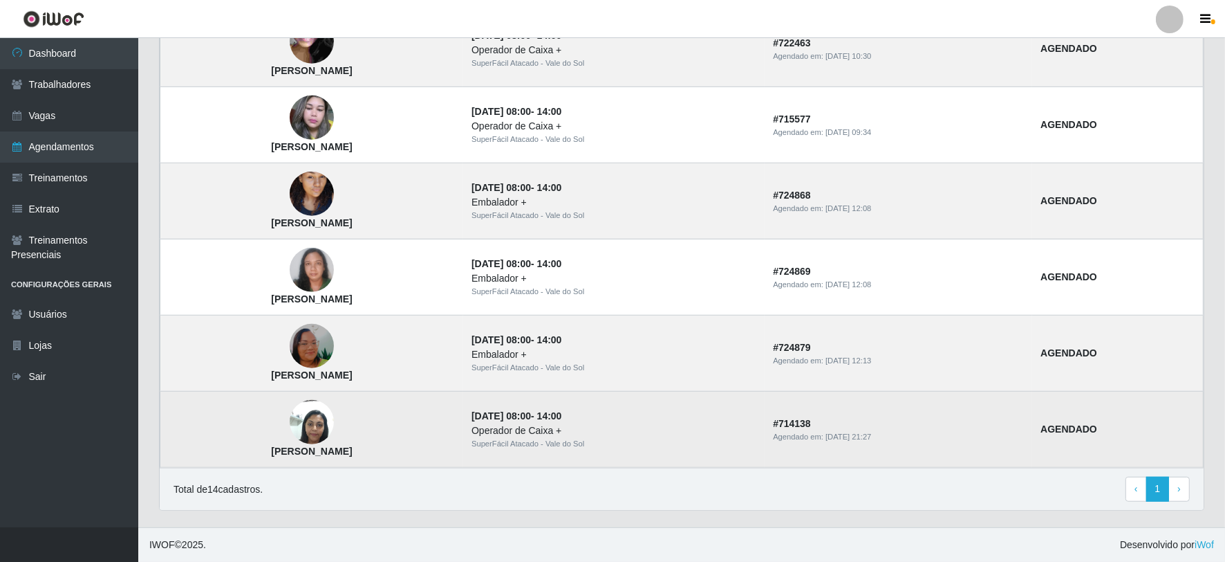
click at [334, 415] on img at bounding box center [312, 422] width 44 height 59
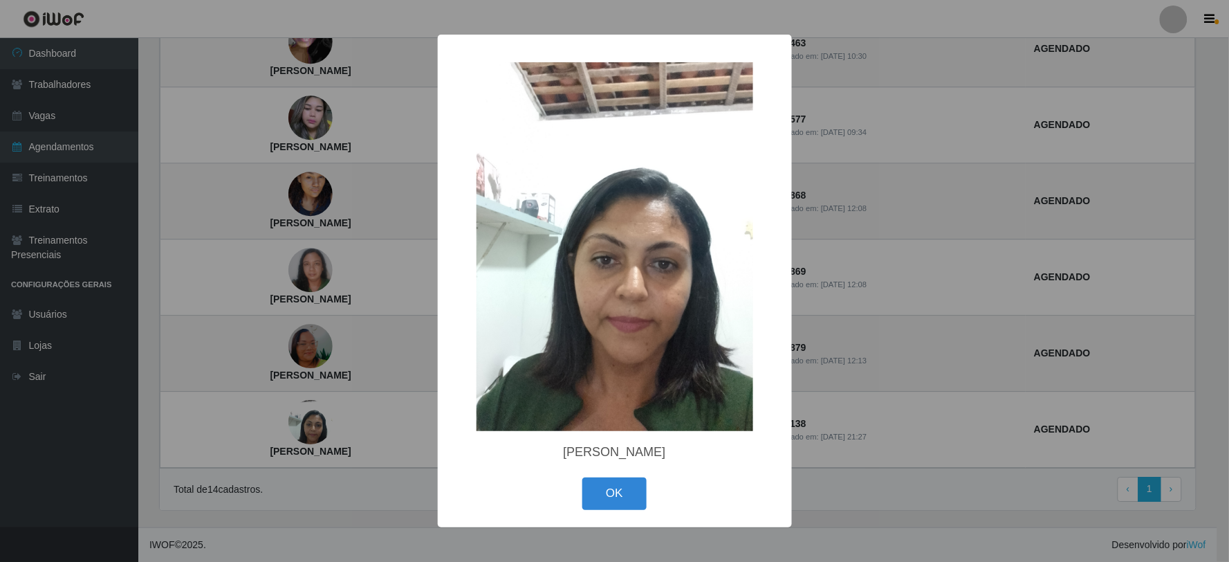
click at [296, 308] on div "× [PERSON_NAME]" at bounding box center [614, 281] width 1229 height 562
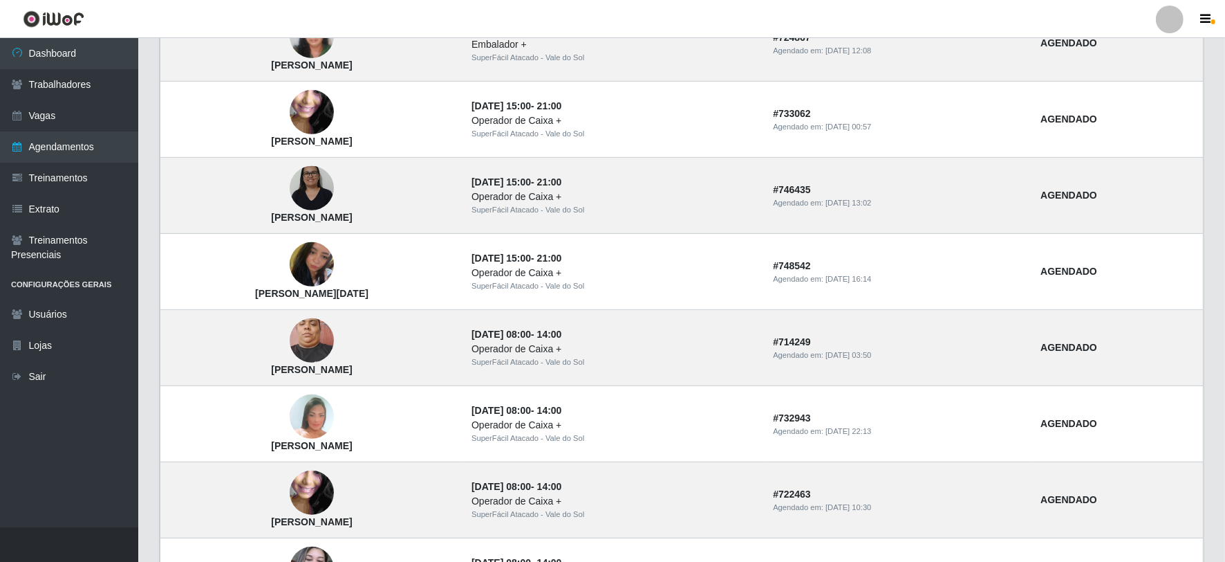
scroll to position [361, 0]
